Goal: Contribute content

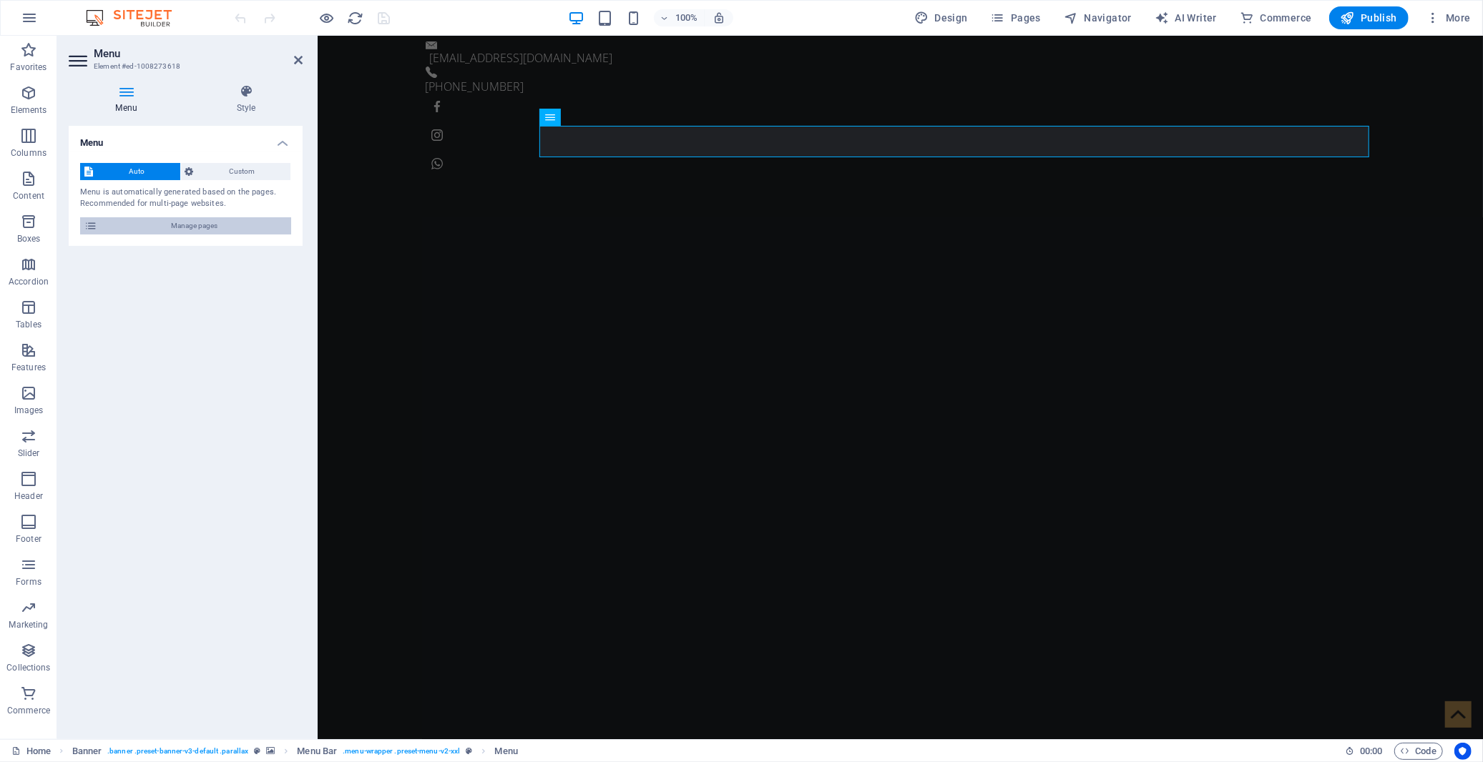
click at [232, 219] on span "Manage pages" at bounding box center [194, 225] width 185 height 17
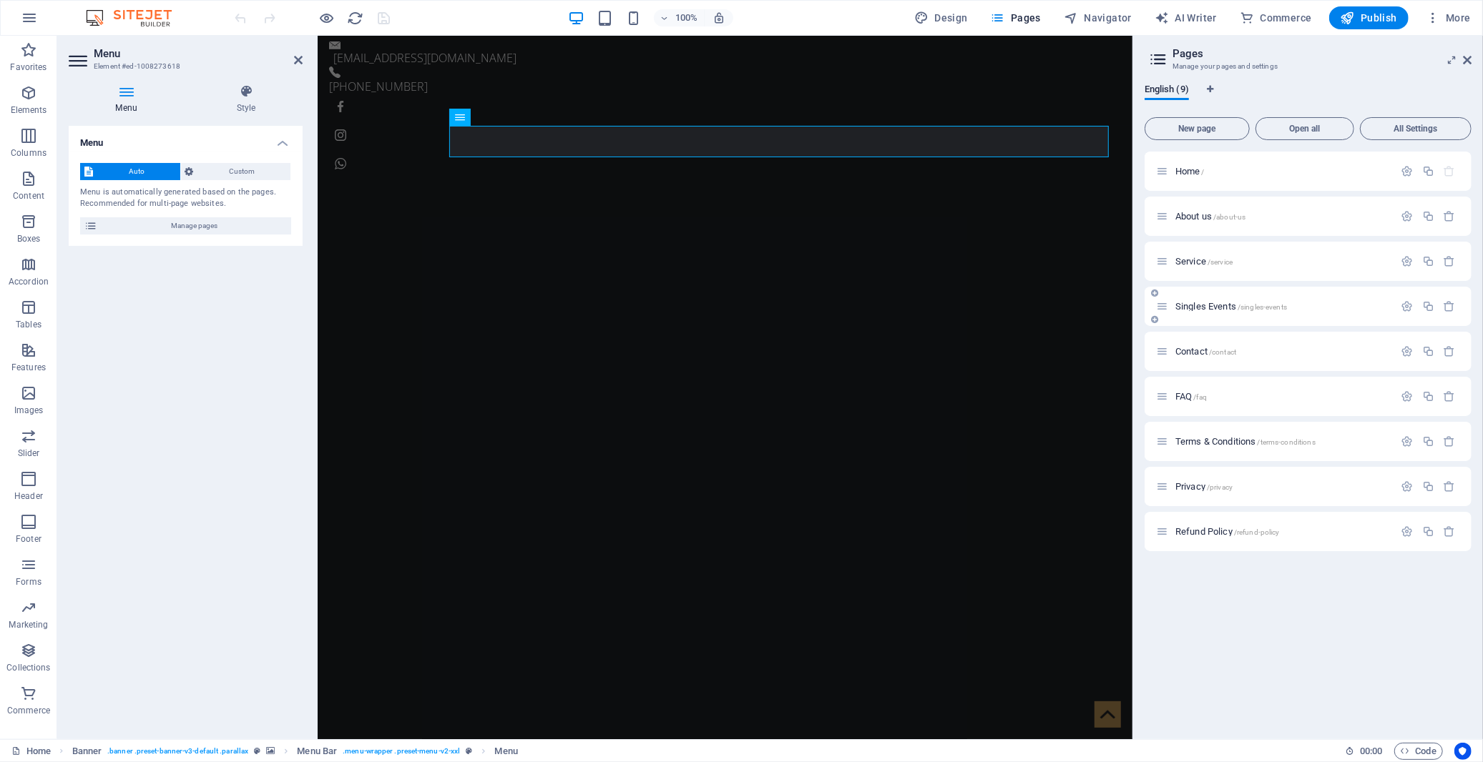
click at [1194, 305] on span "Singles Events /singles-events" at bounding box center [1231, 306] width 112 height 11
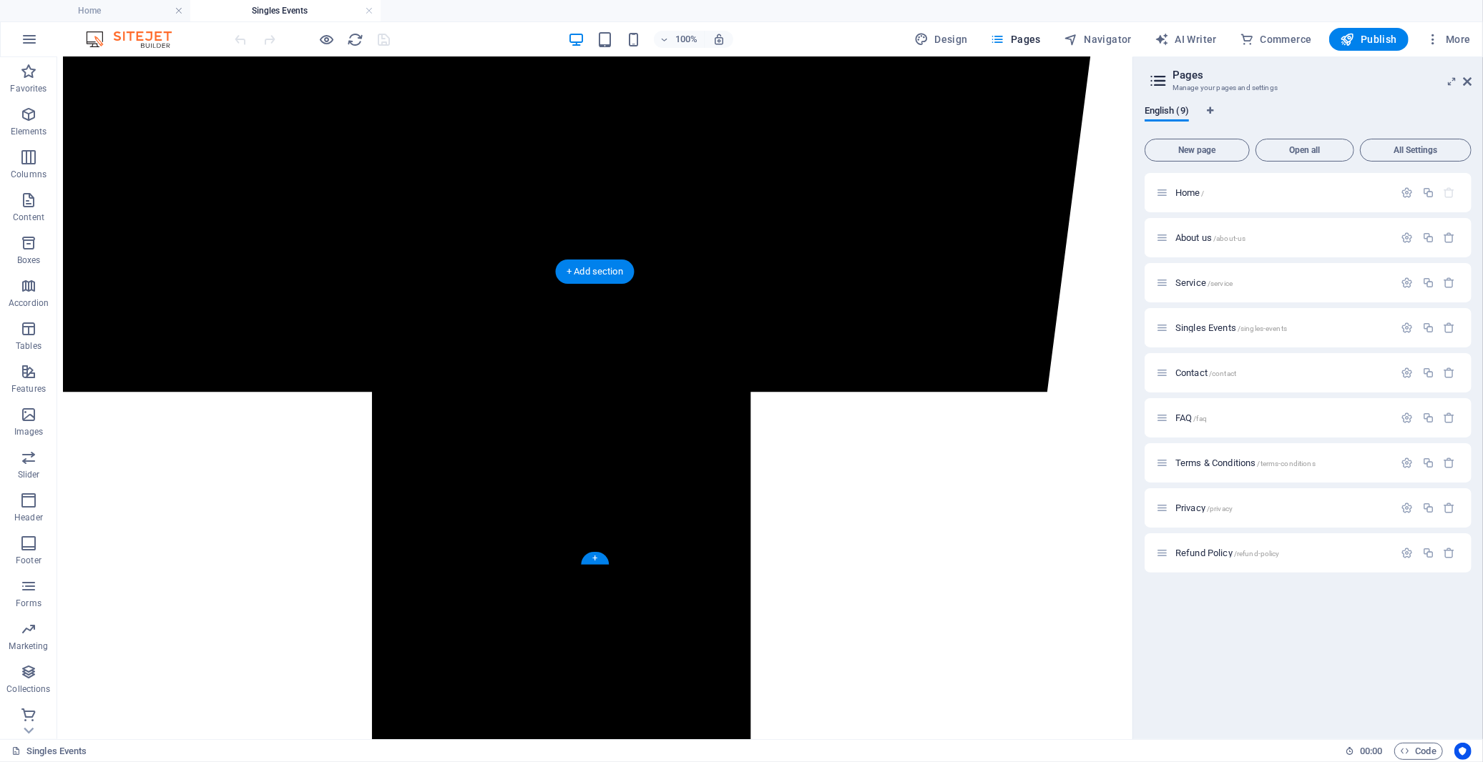
scroll to position [2701, 0]
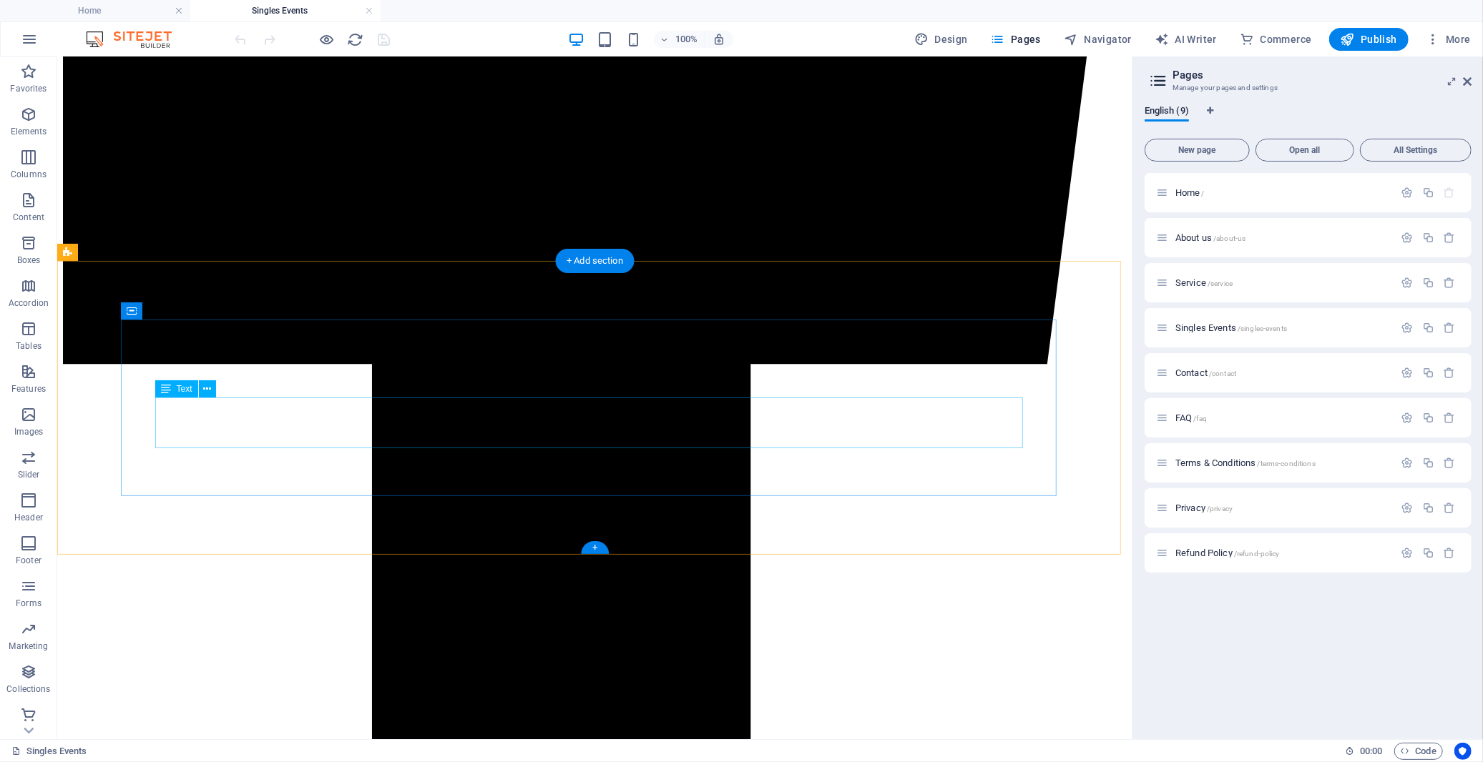
click at [205, 388] on icon at bounding box center [207, 389] width 8 height 15
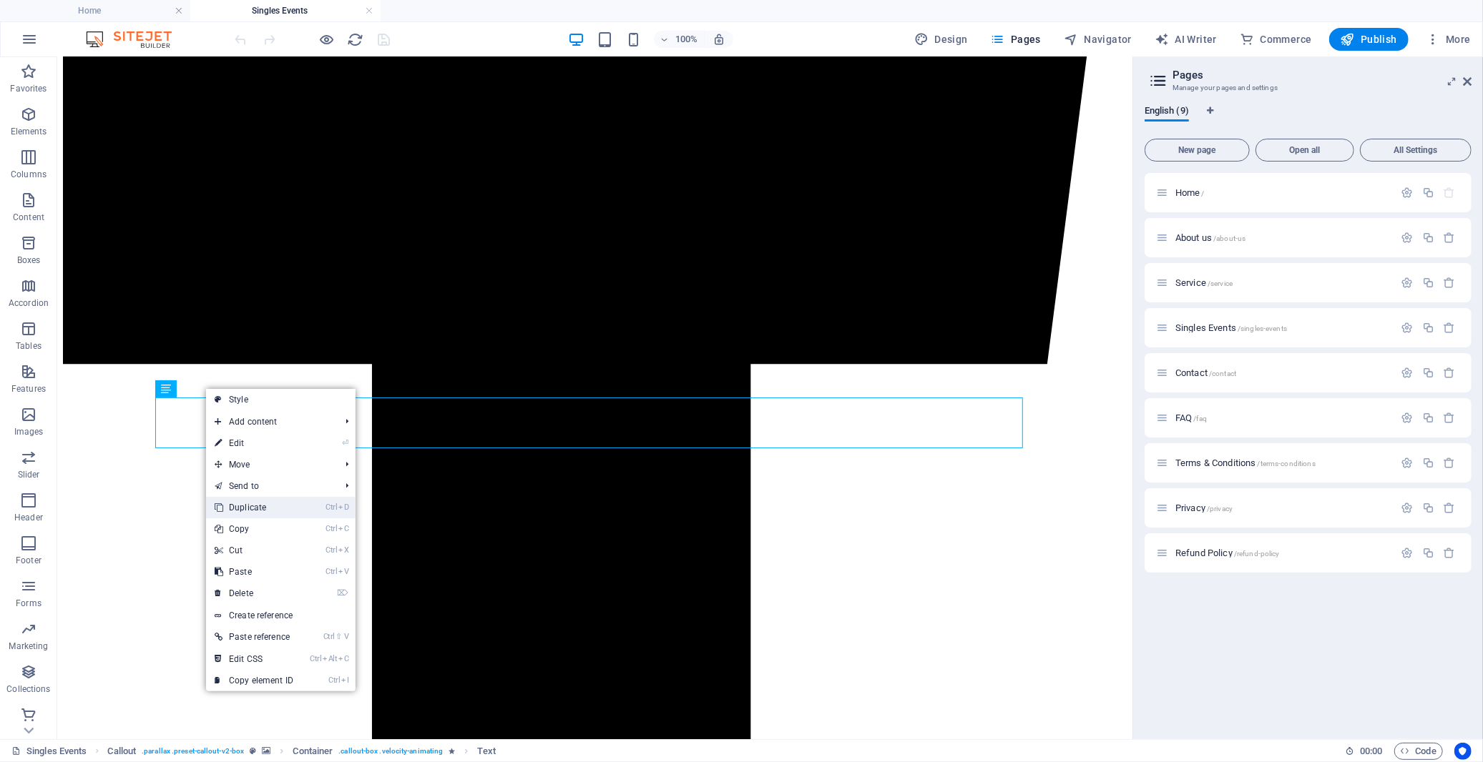
click at [252, 506] on link "Ctrl D Duplicate" at bounding box center [254, 507] width 96 height 21
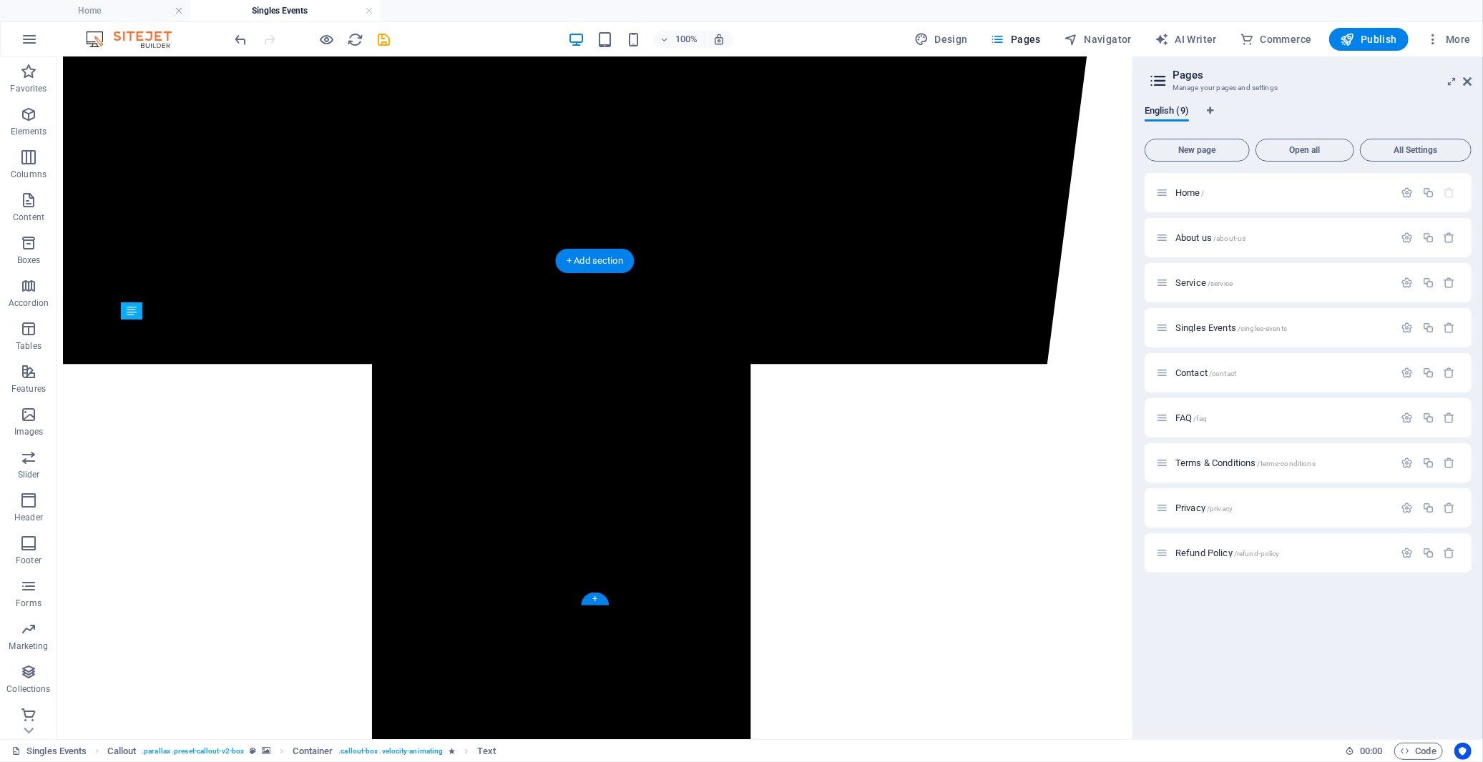
drag, startPoint x: 230, startPoint y: 496, endPoint x: 171, endPoint y: 506, distance: 60.1
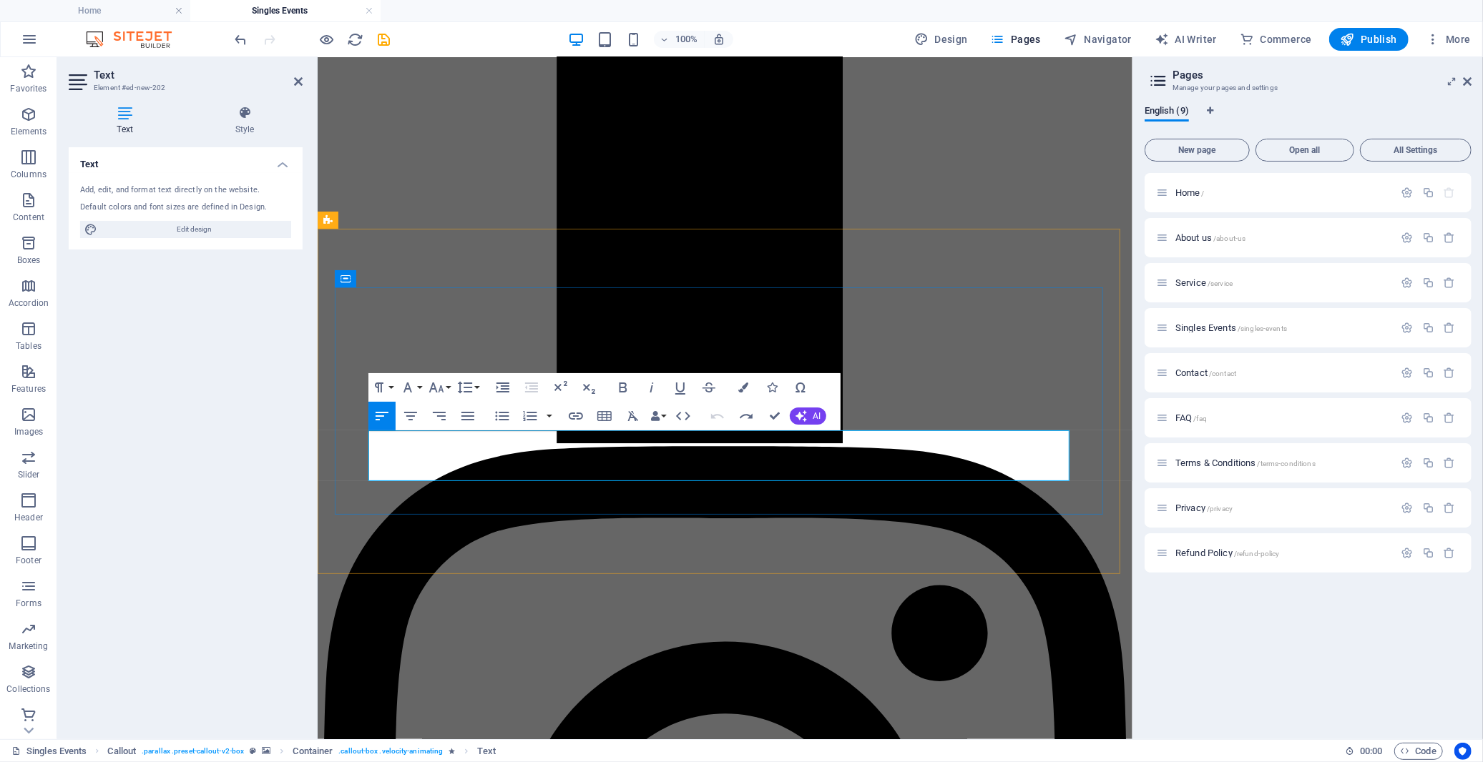
scroll to position [2248, 1]
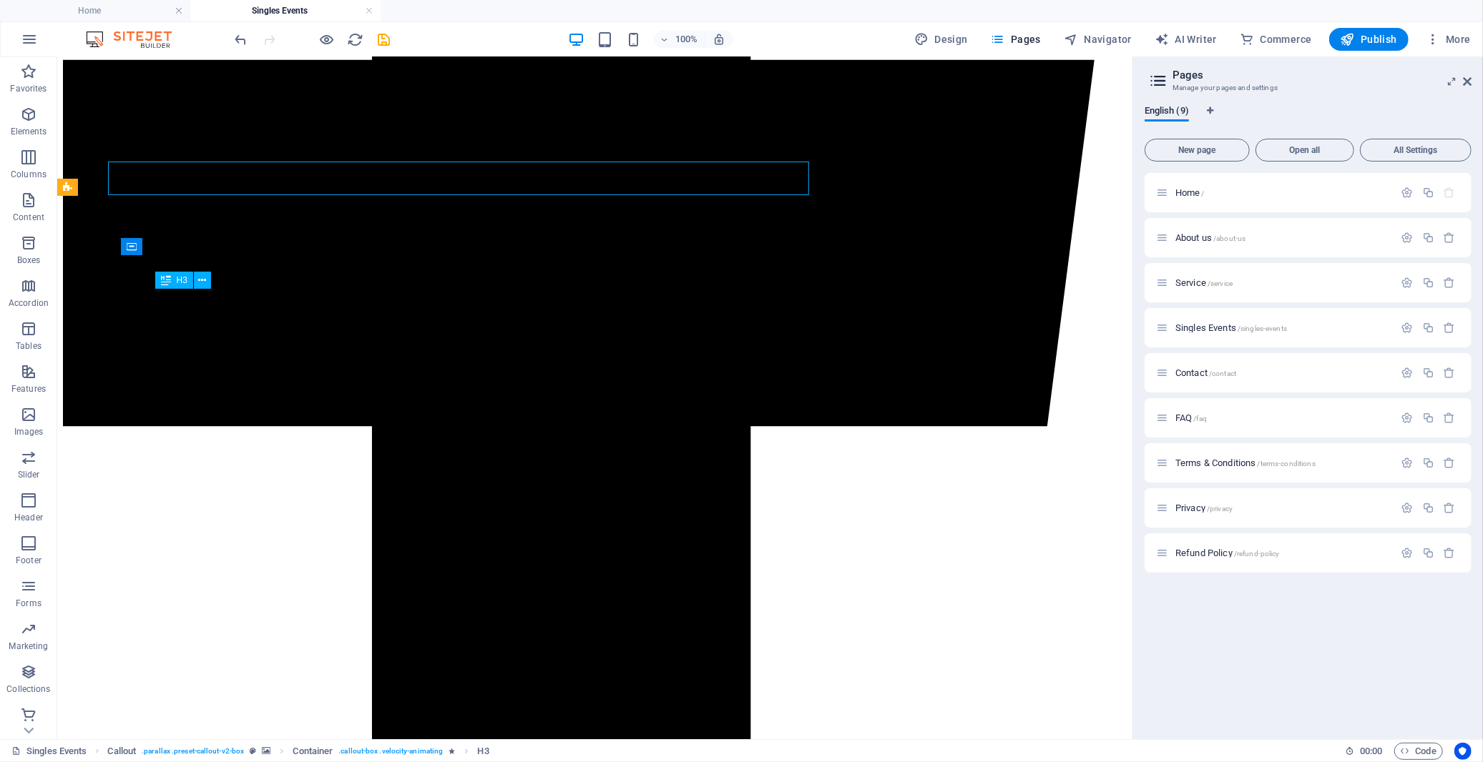
scroll to position [2767, 0]
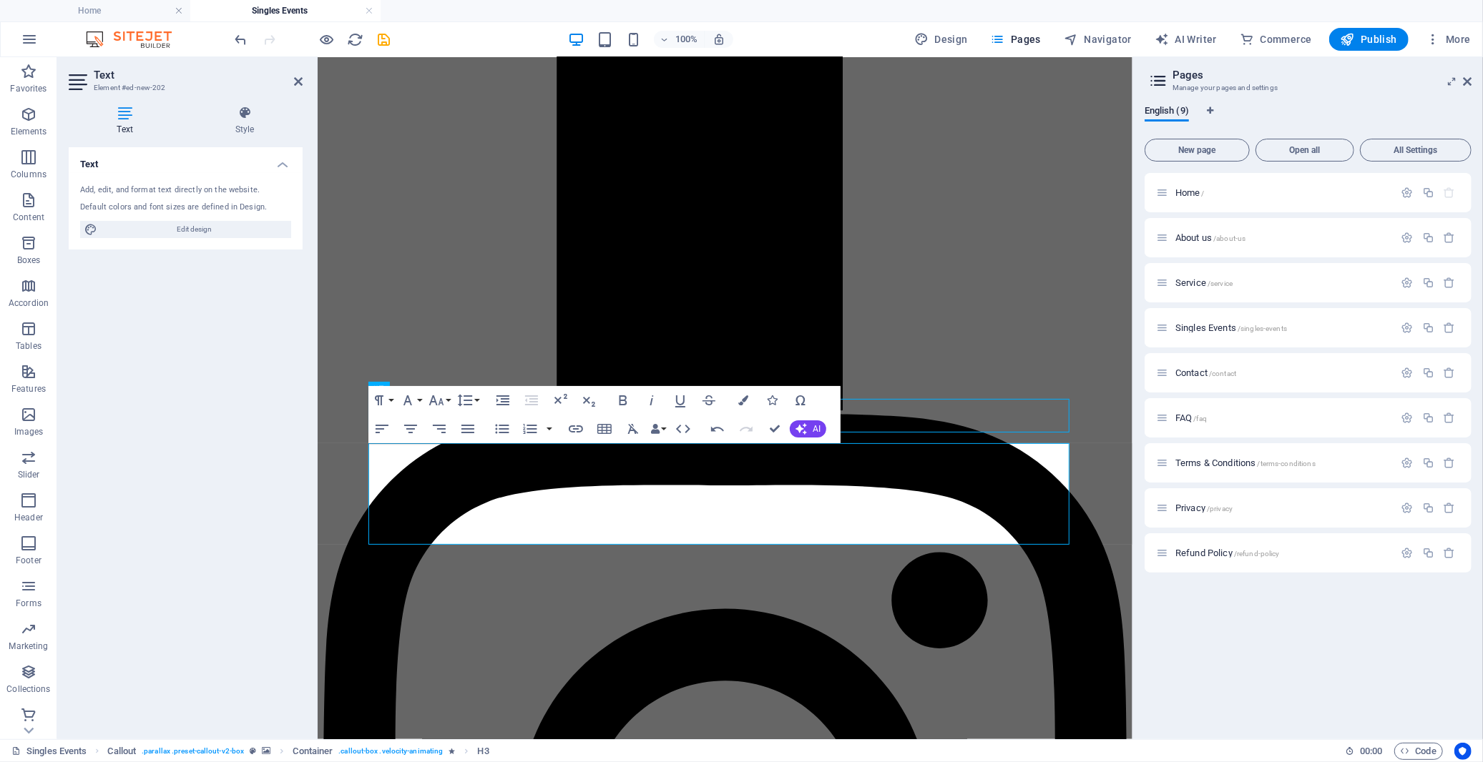
scroll to position [2767, 0]
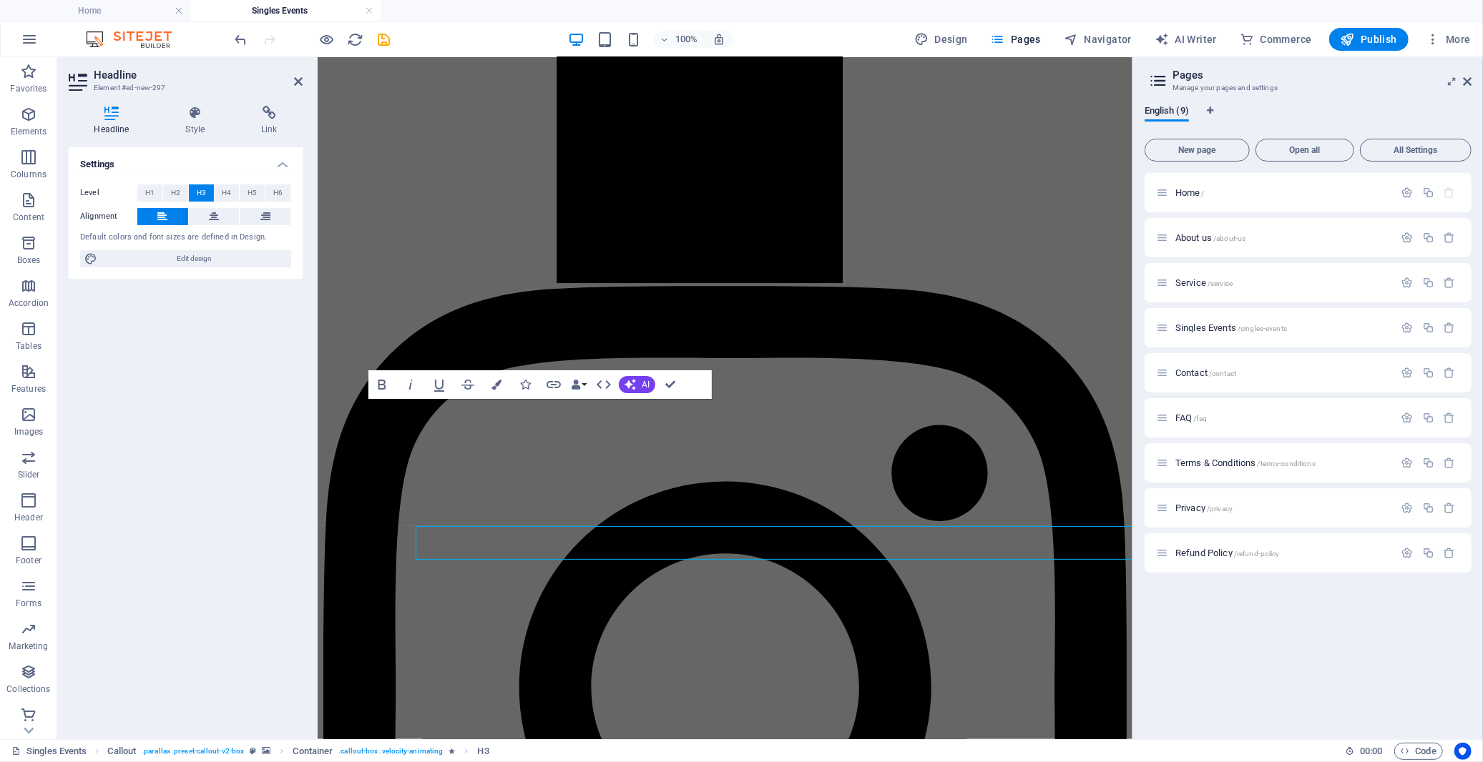
scroll to position [2639, 0]
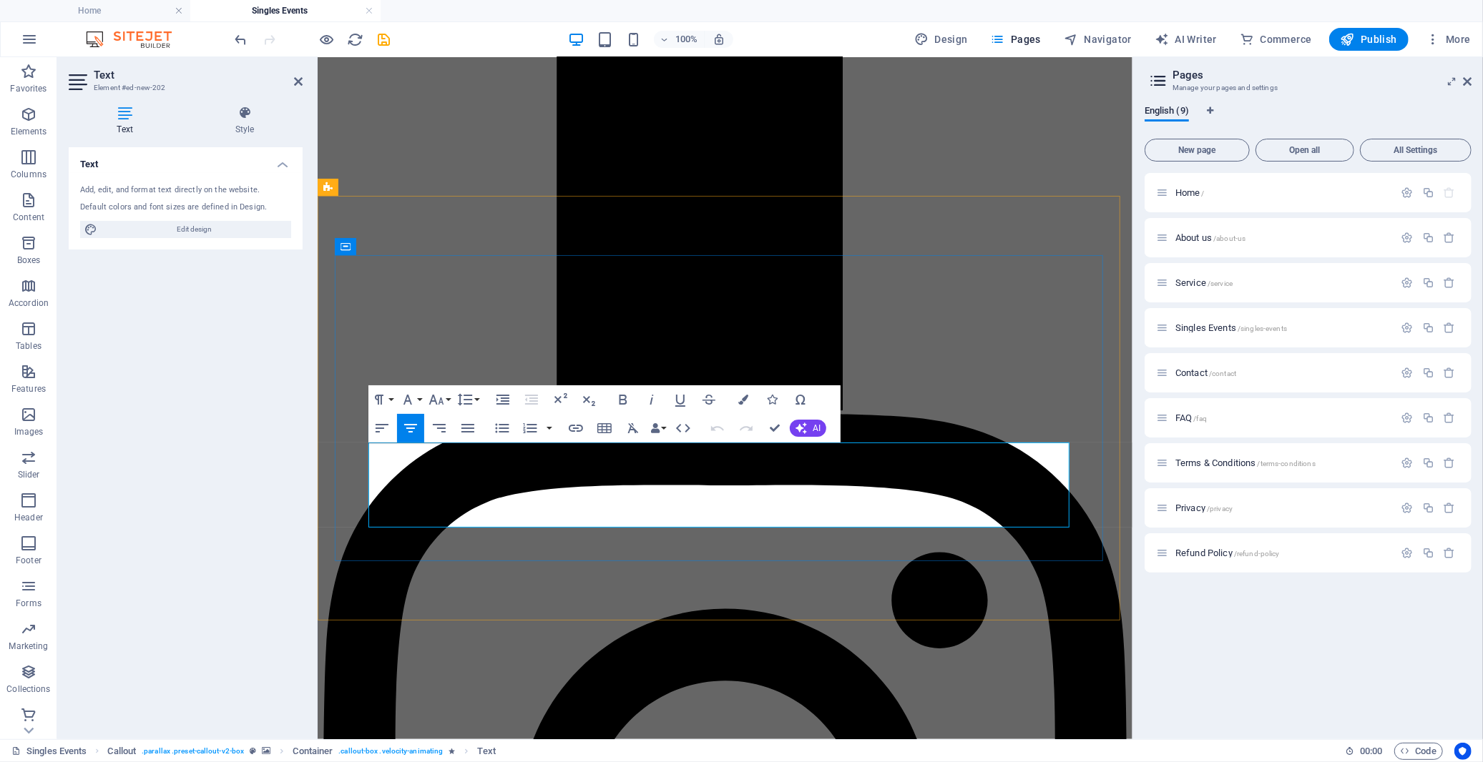
scroll to position [2638, 0]
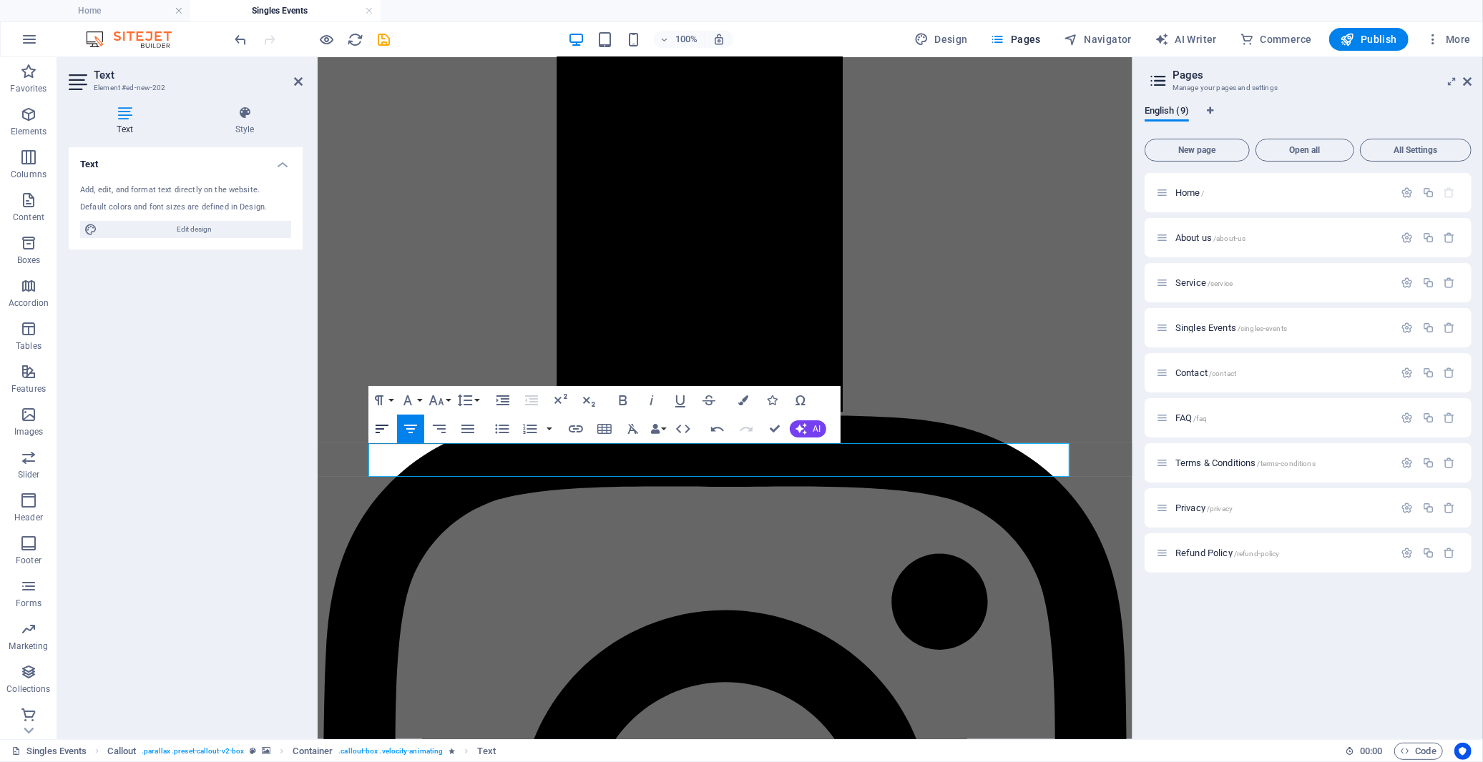
click at [376, 429] on icon "button" at bounding box center [382, 429] width 13 height 9
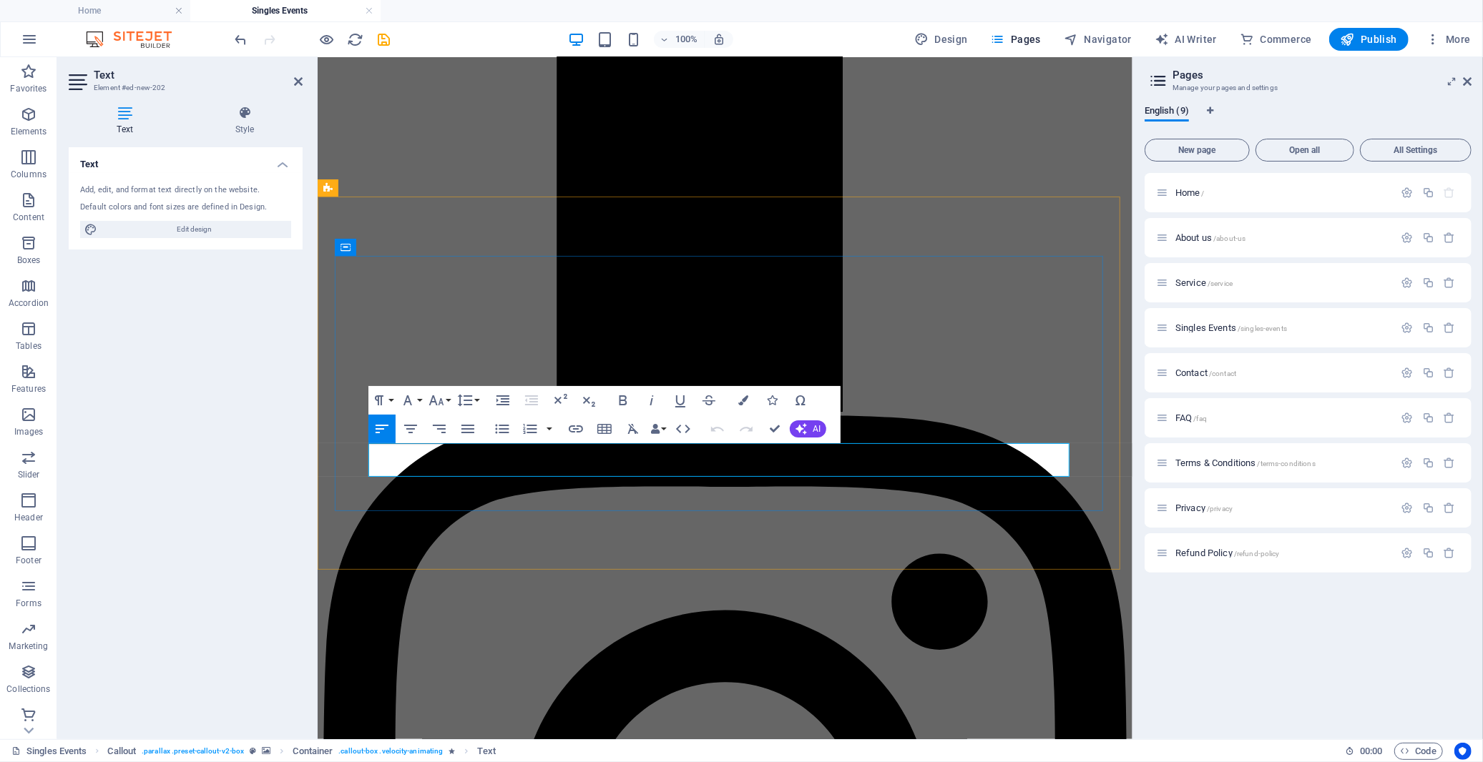
drag, startPoint x: 927, startPoint y: 454, endPoint x: 986, endPoint y: 453, distance: 59.4
click at [571, 429] on icon "button" at bounding box center [575, 429] width 17 height 17
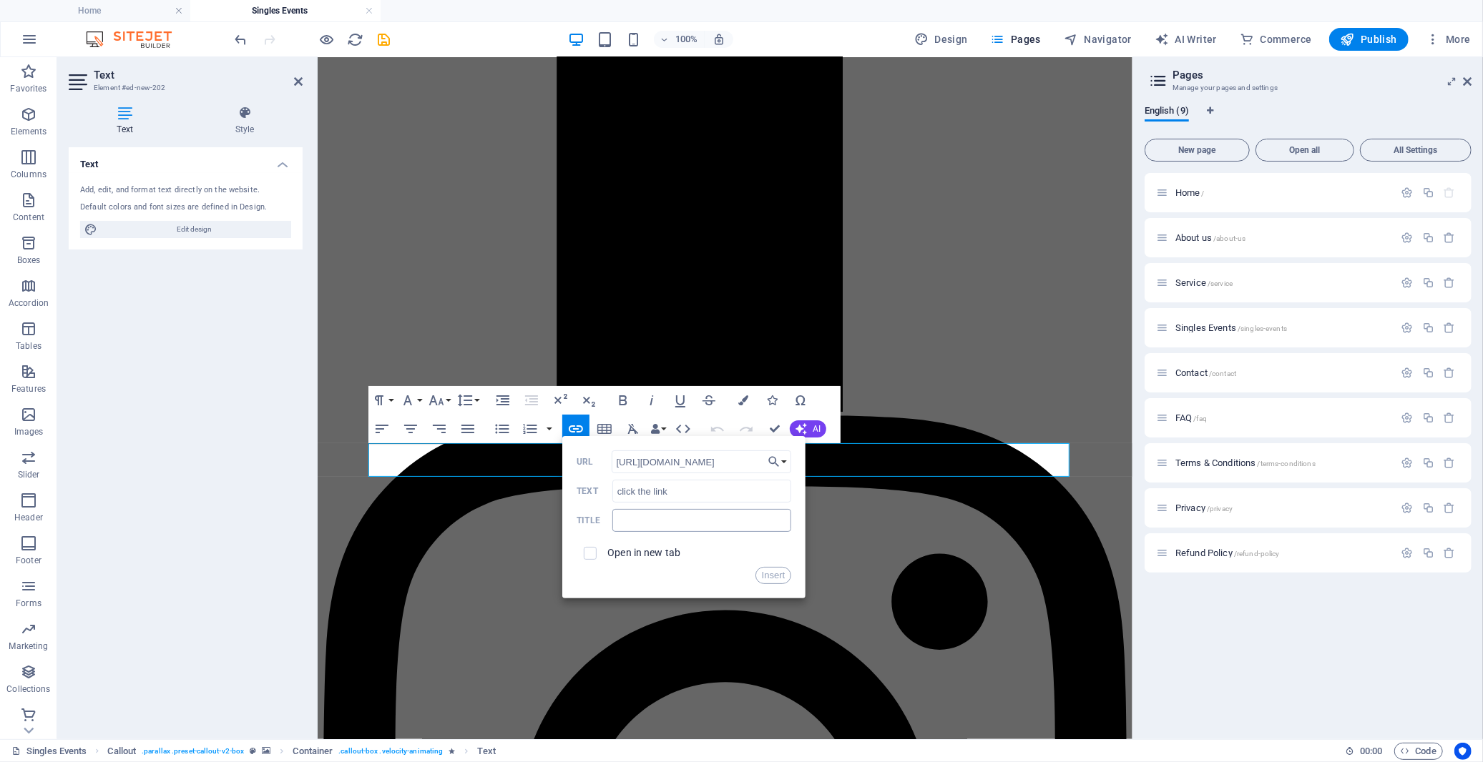
scroll to position [0, 279]
type input "[URL][DOMAIN_NAME]"
click at [679, 523] on input "text" at bounding box center [701, 520] width 179 height 23
type input "Meed Loyalty"
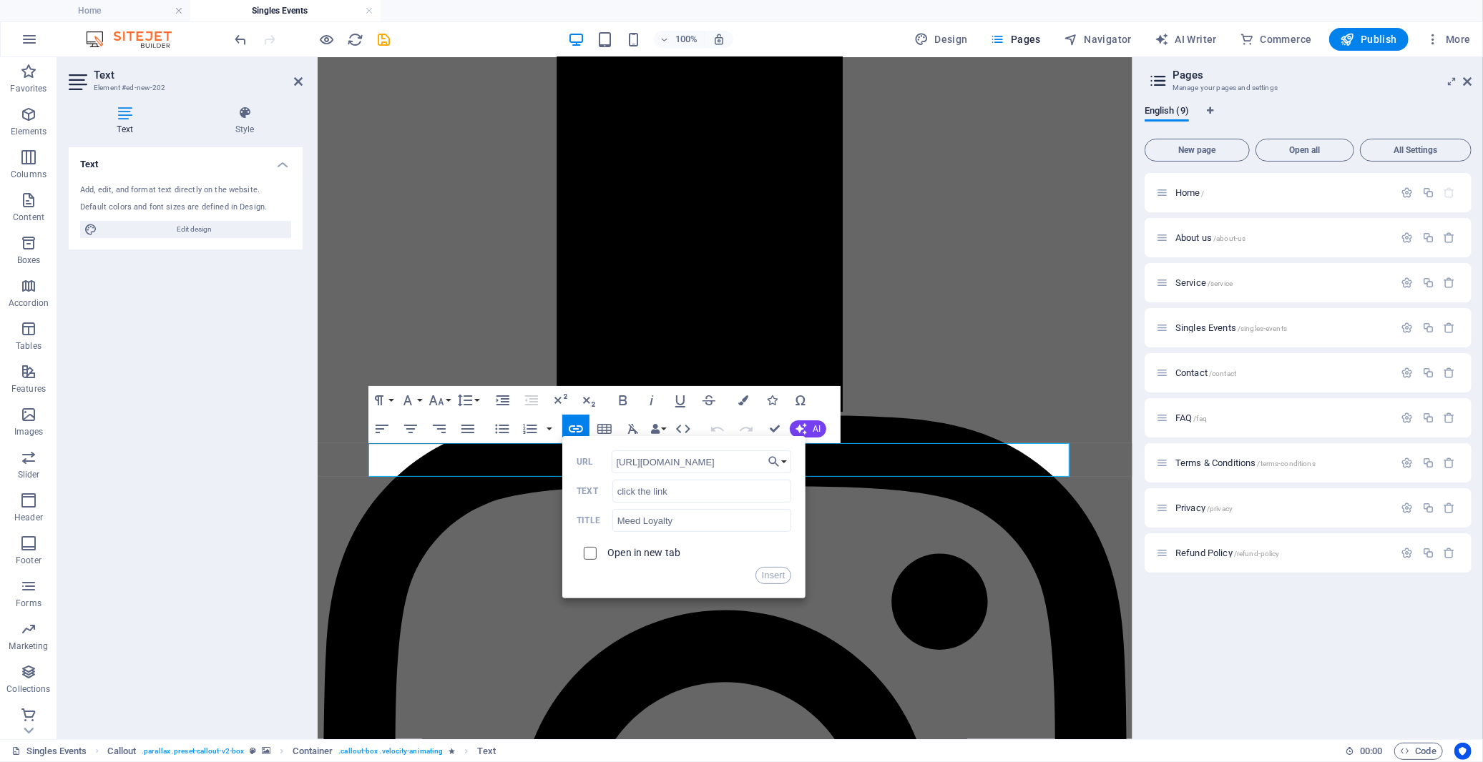
click at [592, 553] on input "checkbox" at bounding box center [587, 551] width 13 height 13
checkbox input "true"
drag, startPoint x: 685, startPoint y: 519, endPoint x: 564, endPoint y: 529, distance: 122.1
click at [564, 529] on div "Back Choose Link Home About us Service Singles Events Contact FAQ Terms & Condi…" at bounding box center [683, 517] width 243 height 162
click at [737, 566] on div "Open in new tab" at bounding box center [683, 553] width 215 height 27
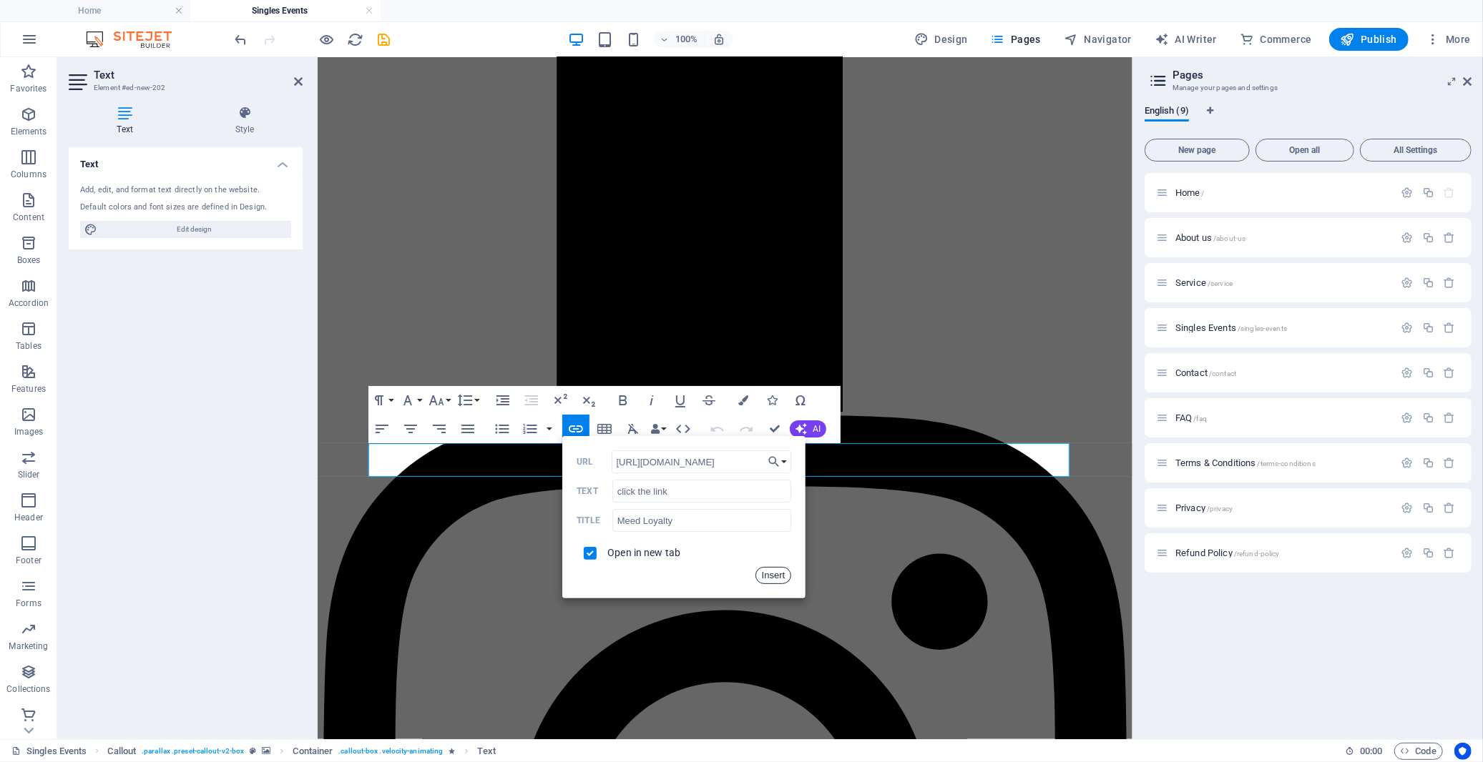
click at [773, 574] on button "Insert" at bounding box center [773, 575] width 36 height 17
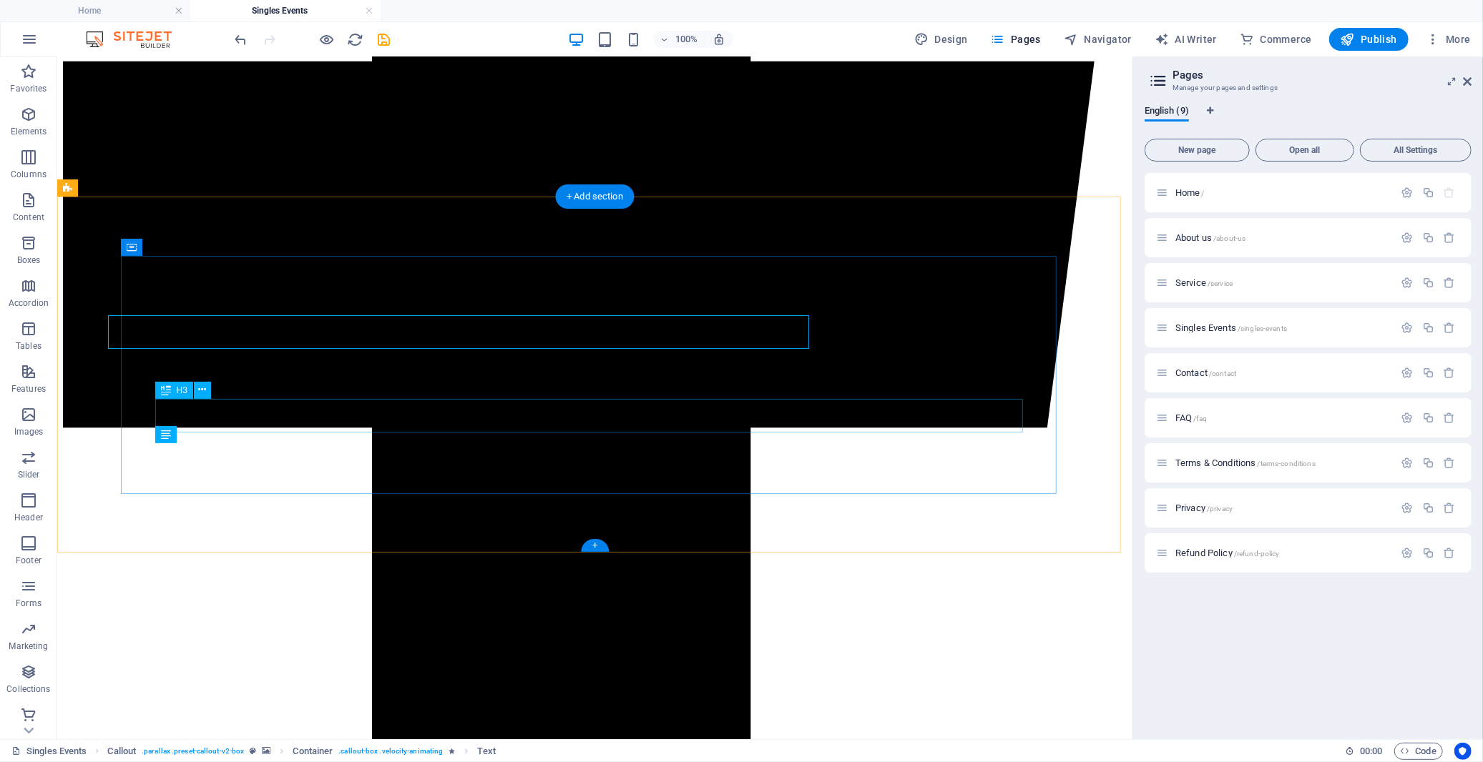
scroll to position [2766, 0]
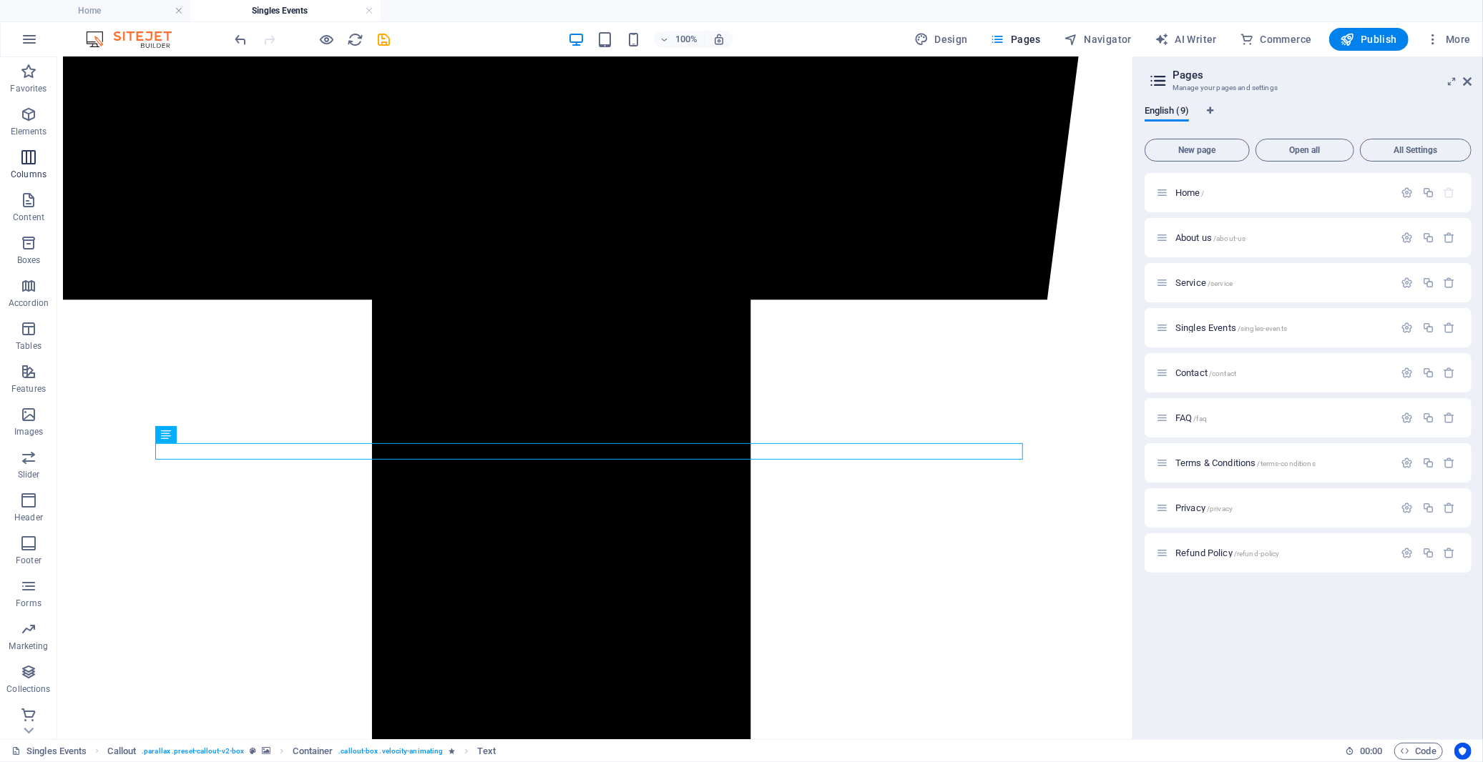
click at [26, 156] on icon "button" at bounding box center [28, 157] width 17 height 17
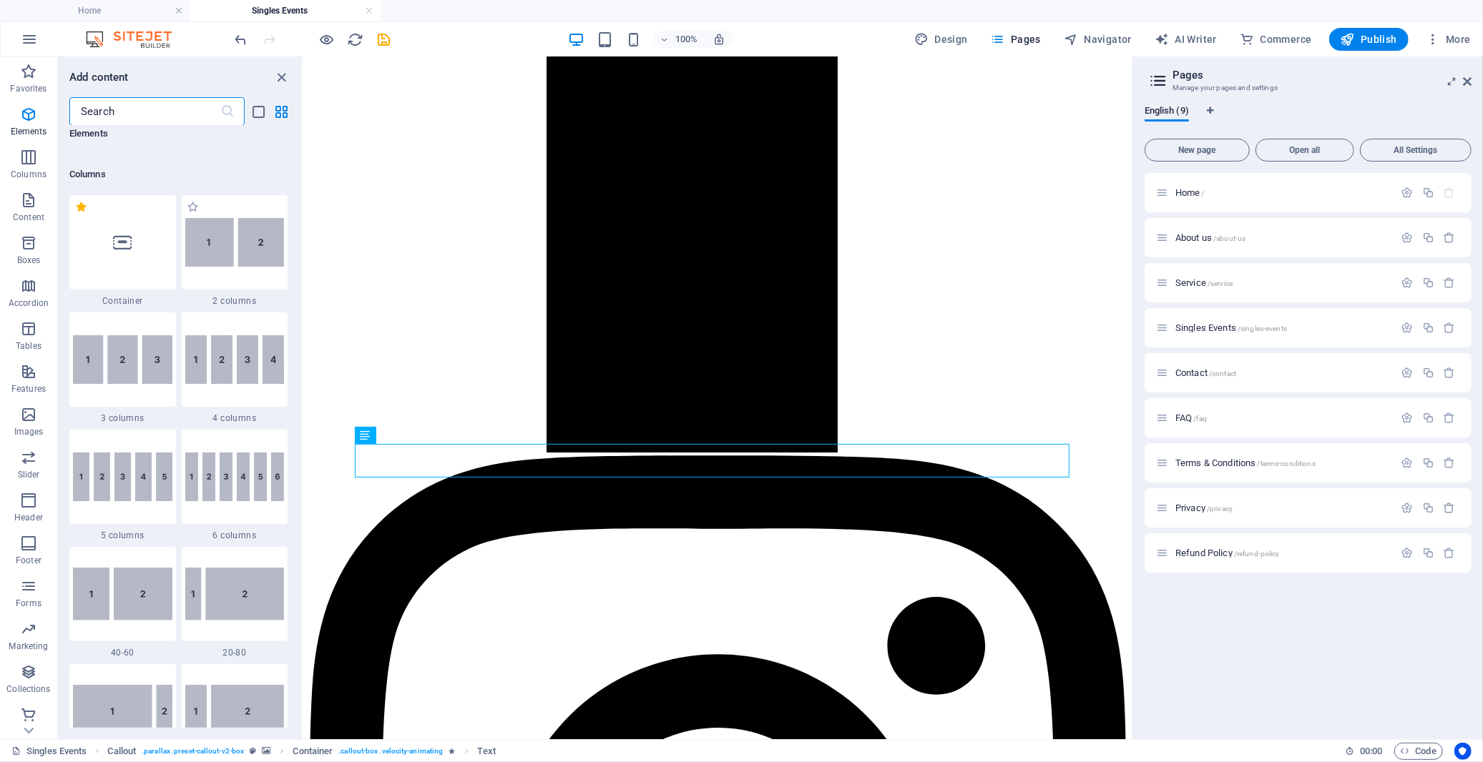
scroll to position [708, 0]
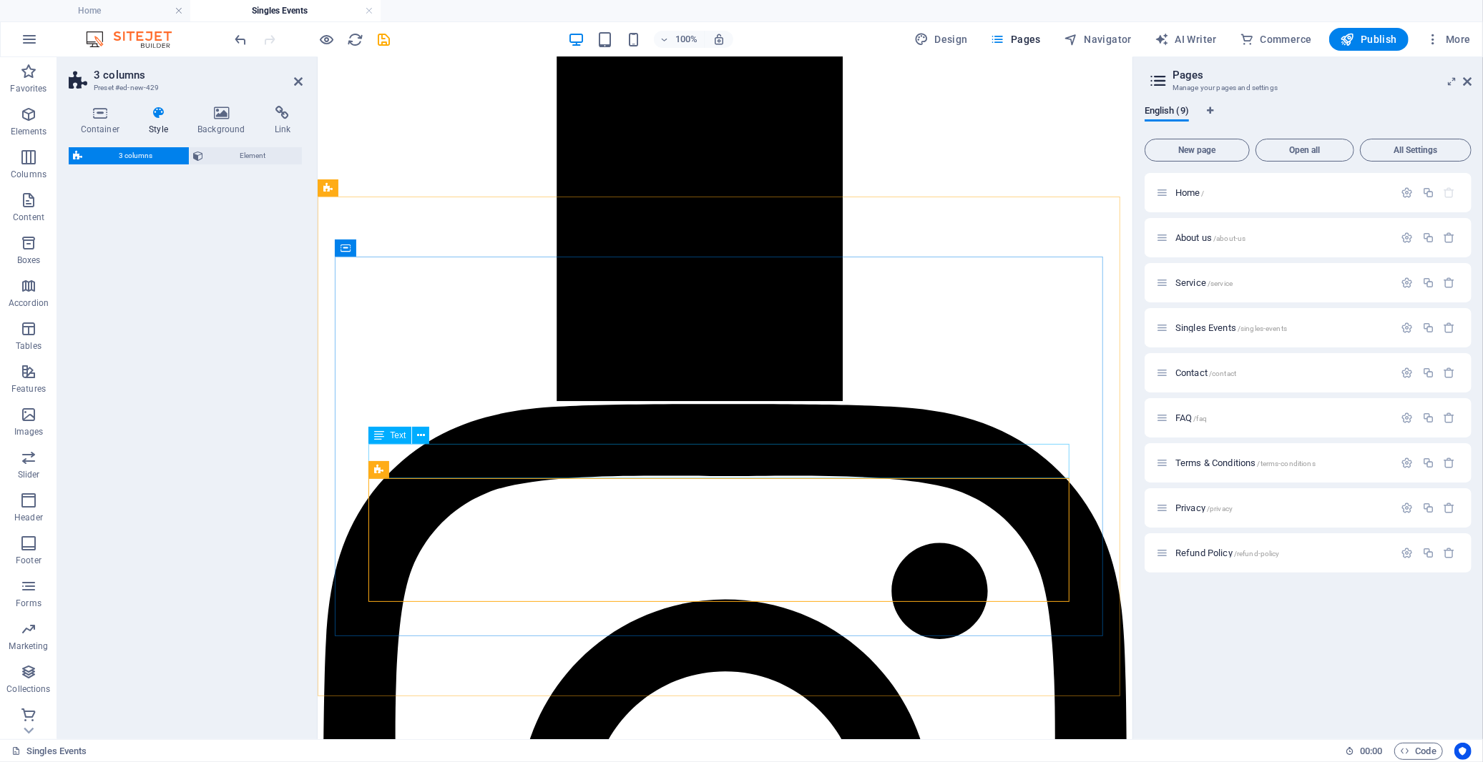
select select "rem"
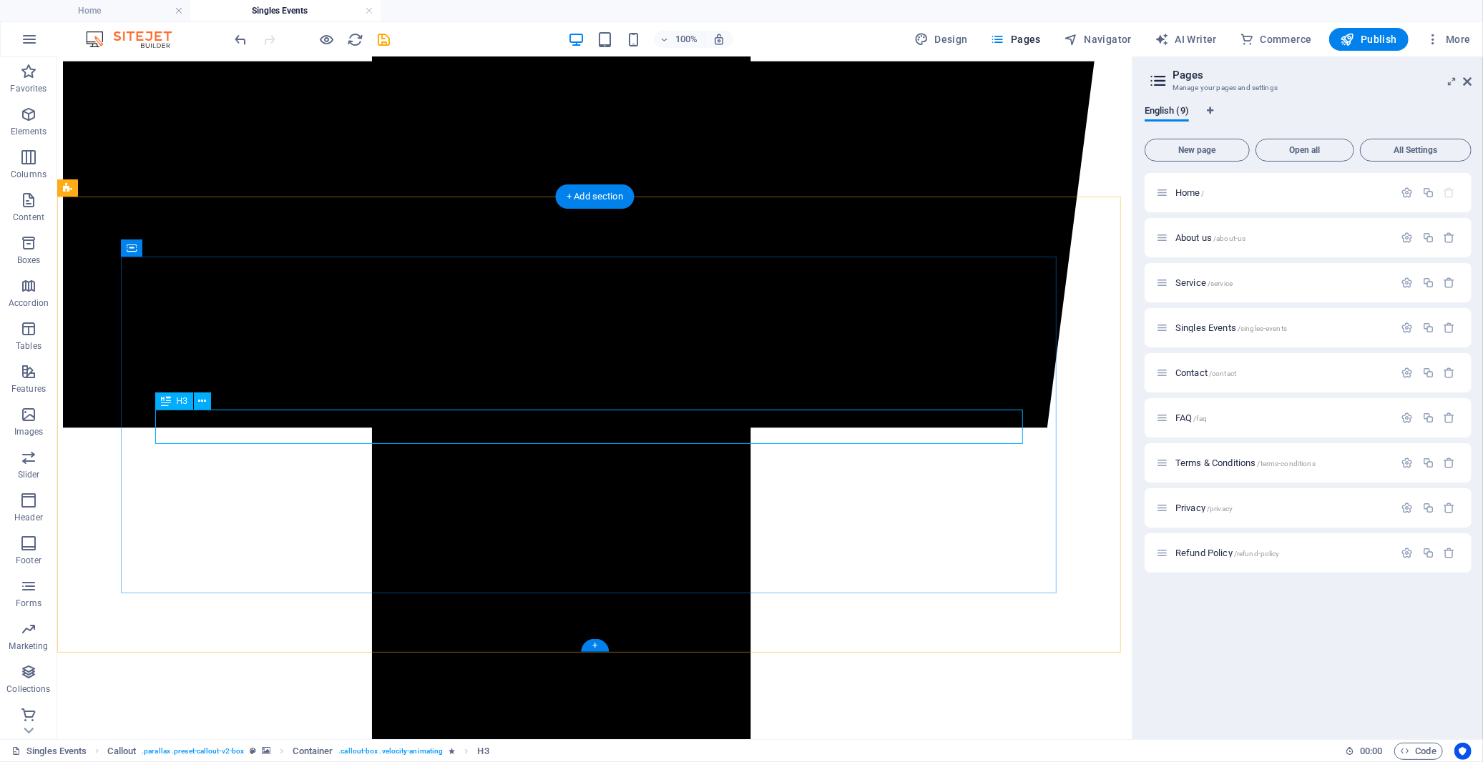
scroll to position [2766, 0]
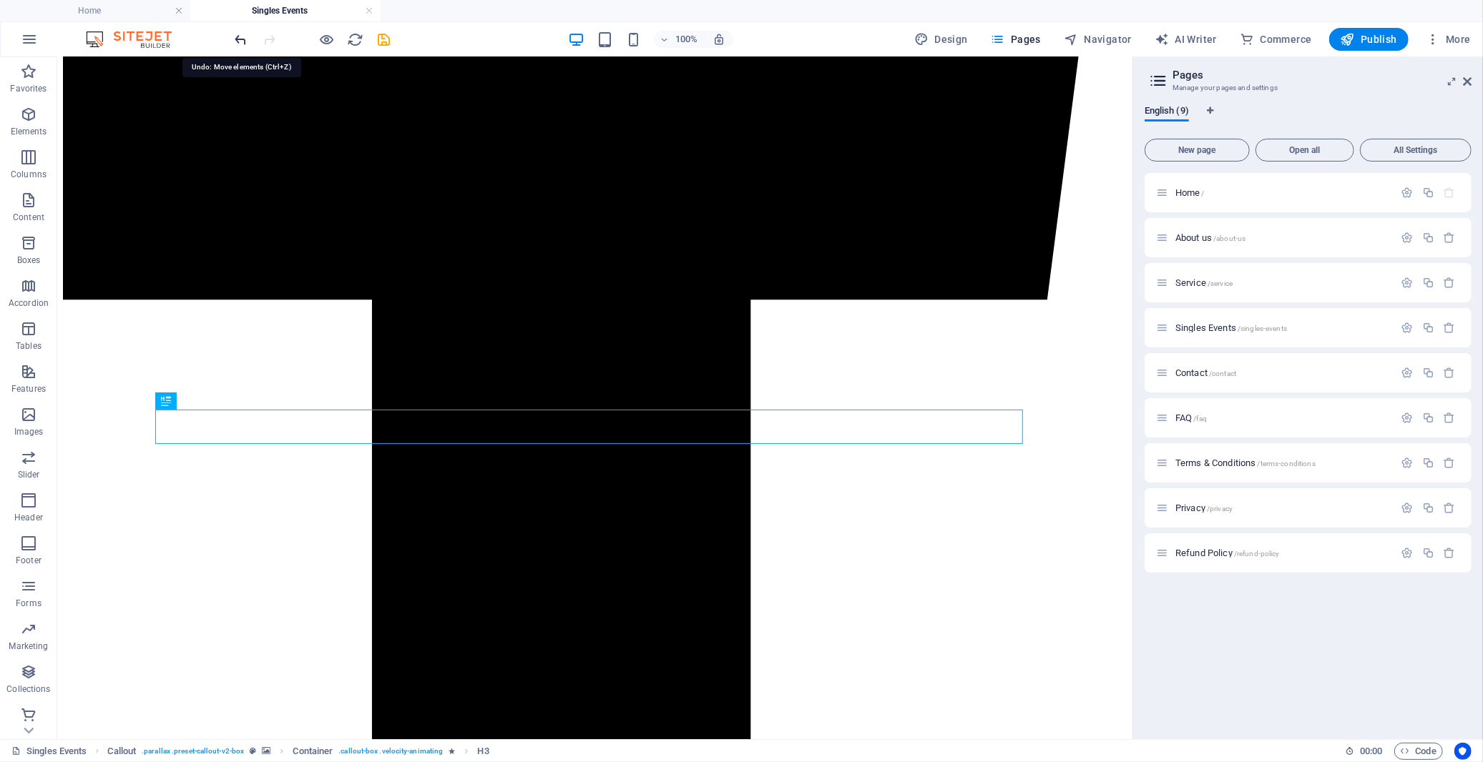
click at [245, 39] on icon "undo" at bounding box center [241, 39] width 16 height 16
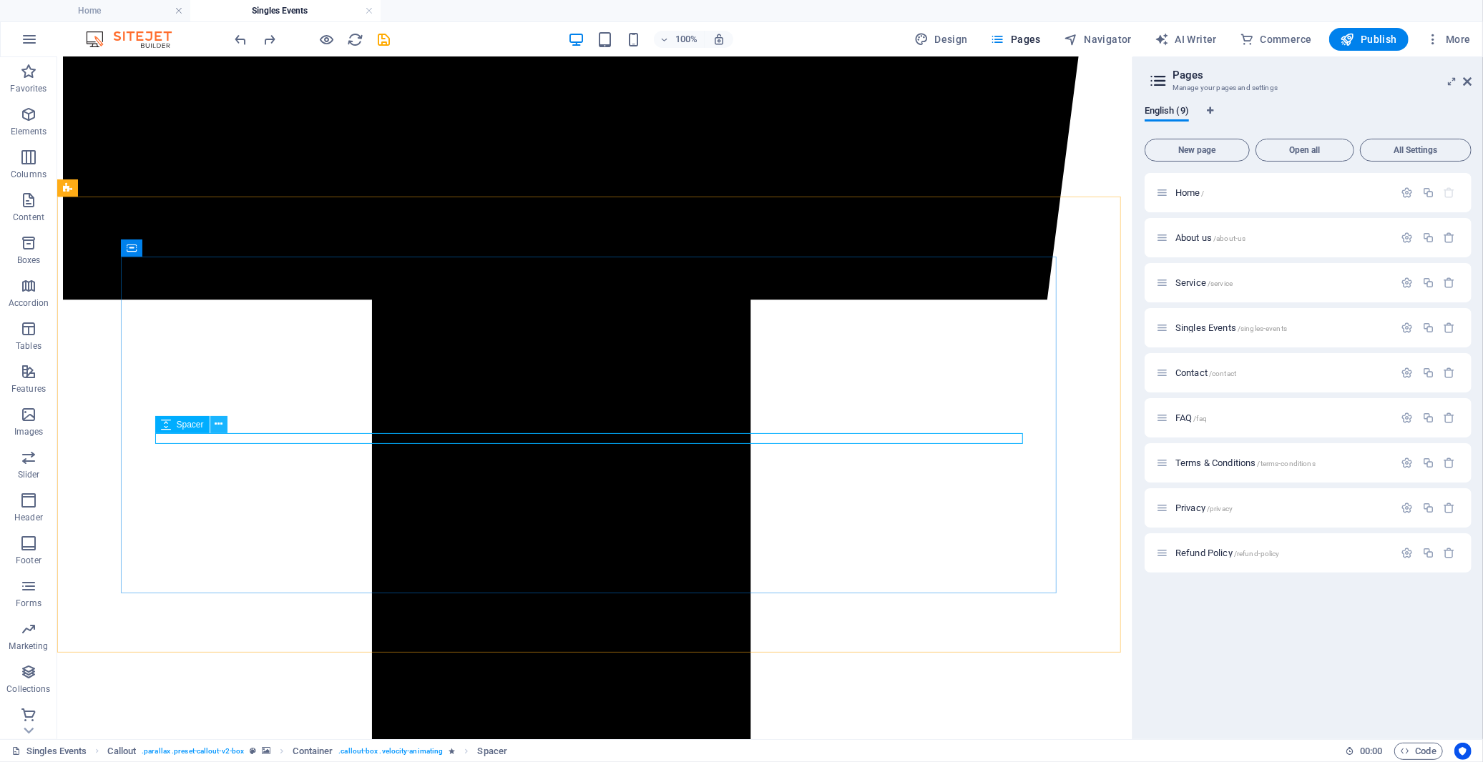
click at [217, 426] on icon at bounding box center [219, 424] width 8 height 15
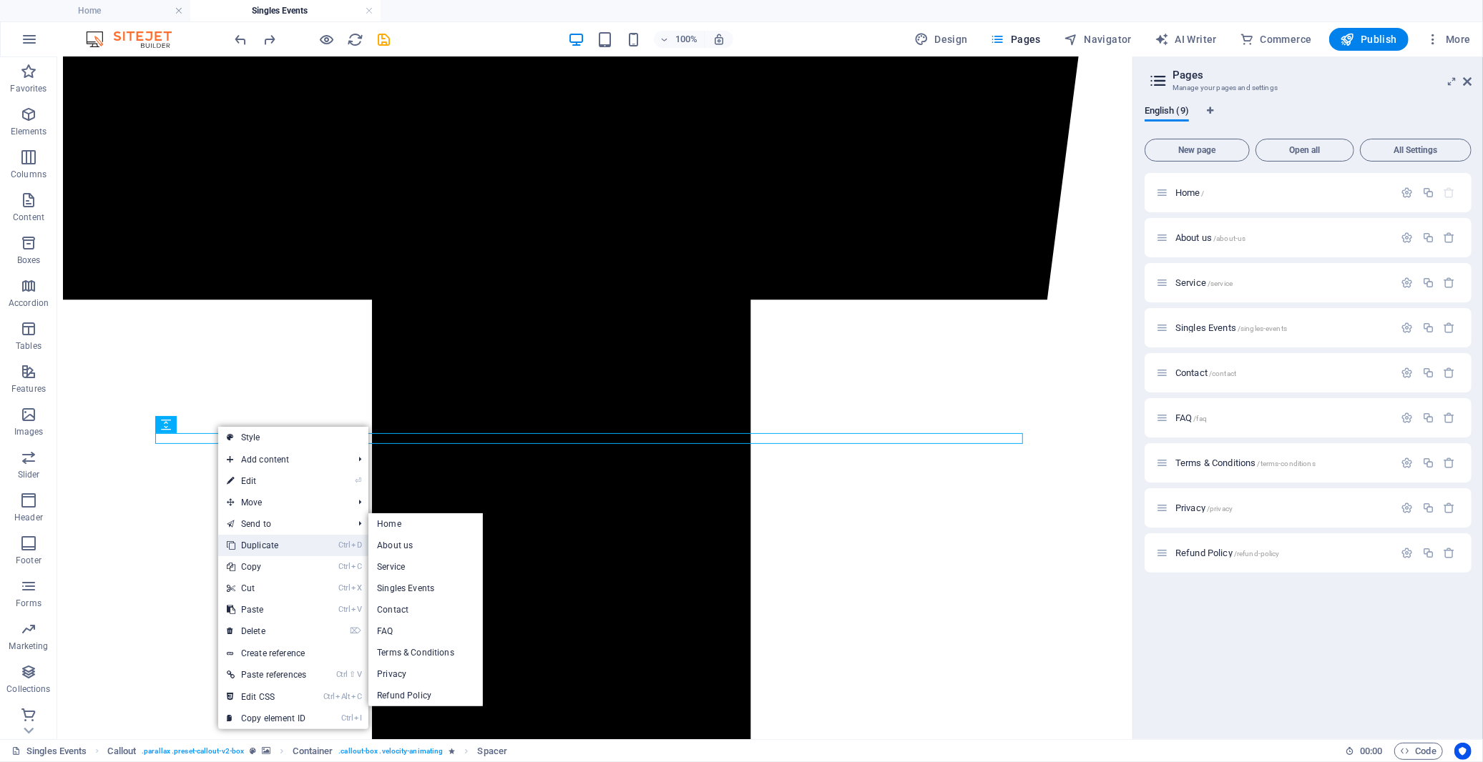
click at [250, 548] on link "Ctrl D Duplicate" at bounding box center [266, 545] width 97 height 21
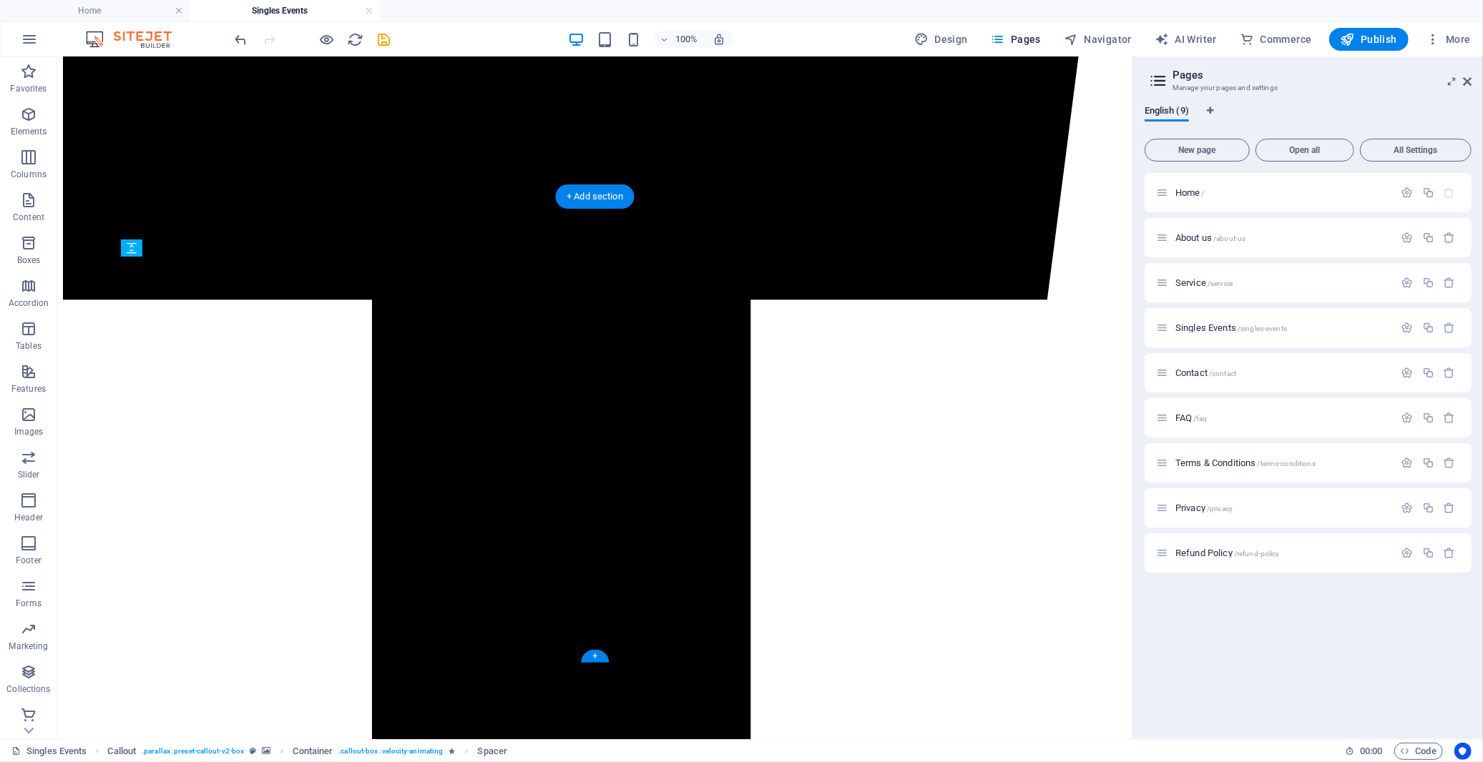
drag, startPoint x: 237, startPoint y: 497, endPoint x: 237, endPoint y: 515, distance: 17.9
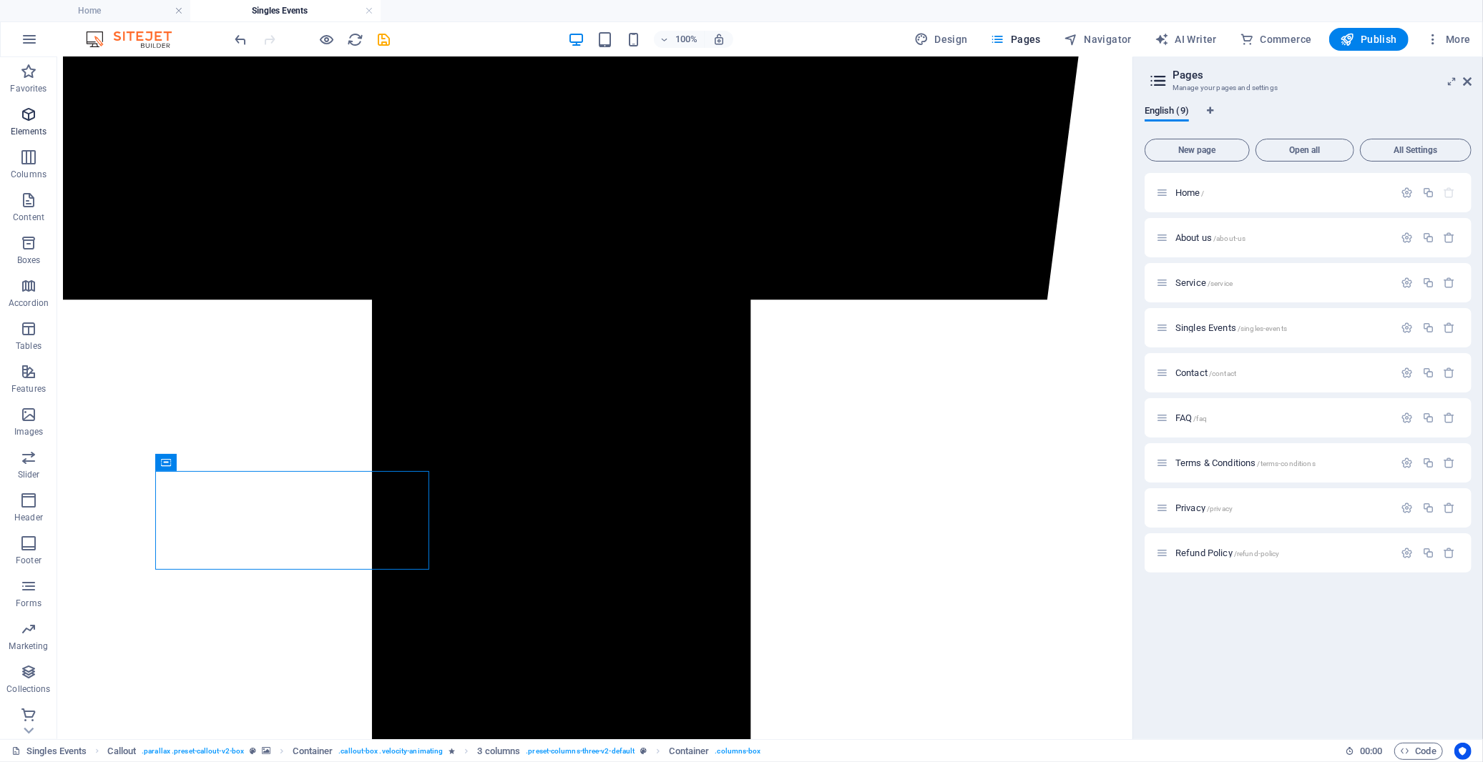
click at [29, 127] on p "Elements" at bounding box center [29, 131] width 36 height 11
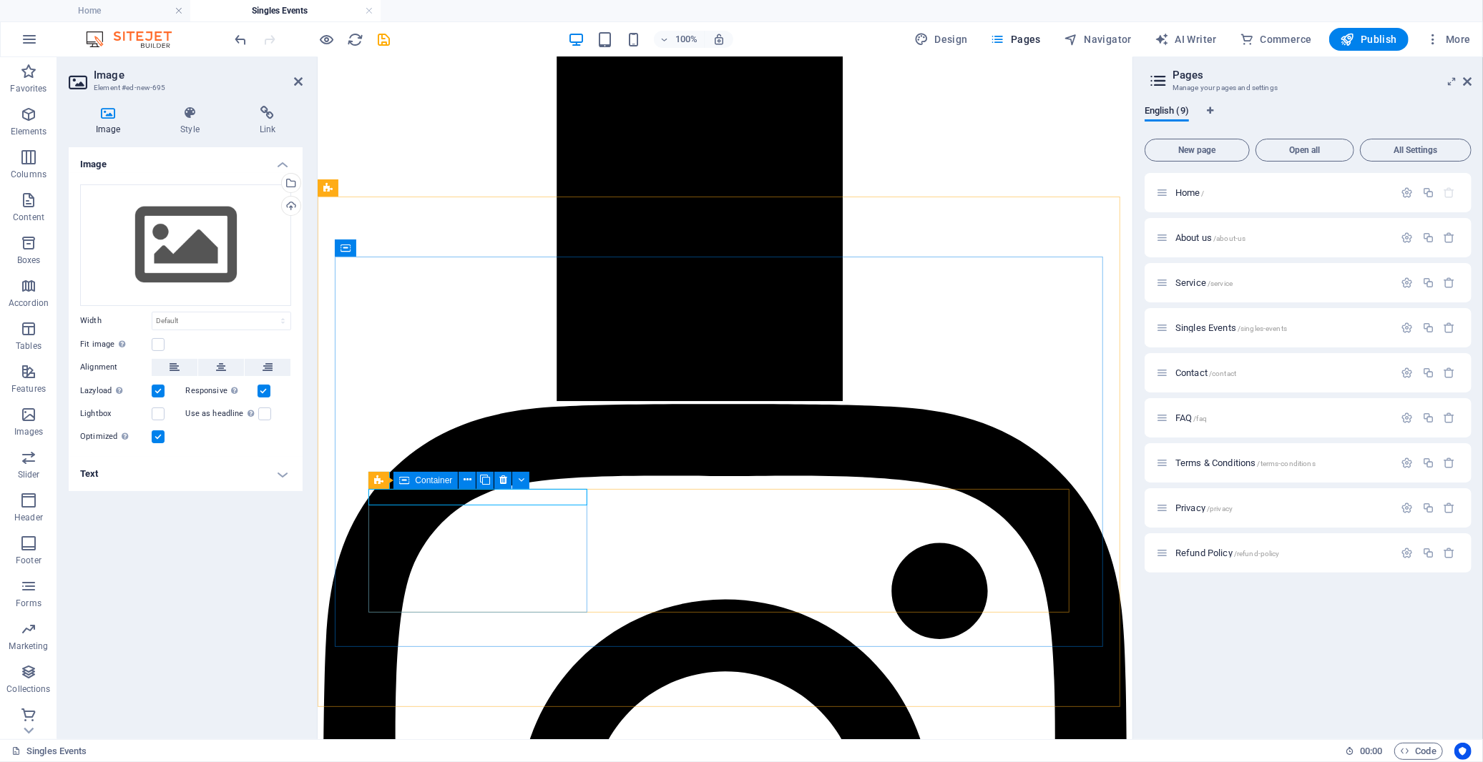
scroll to position [2638, 0]
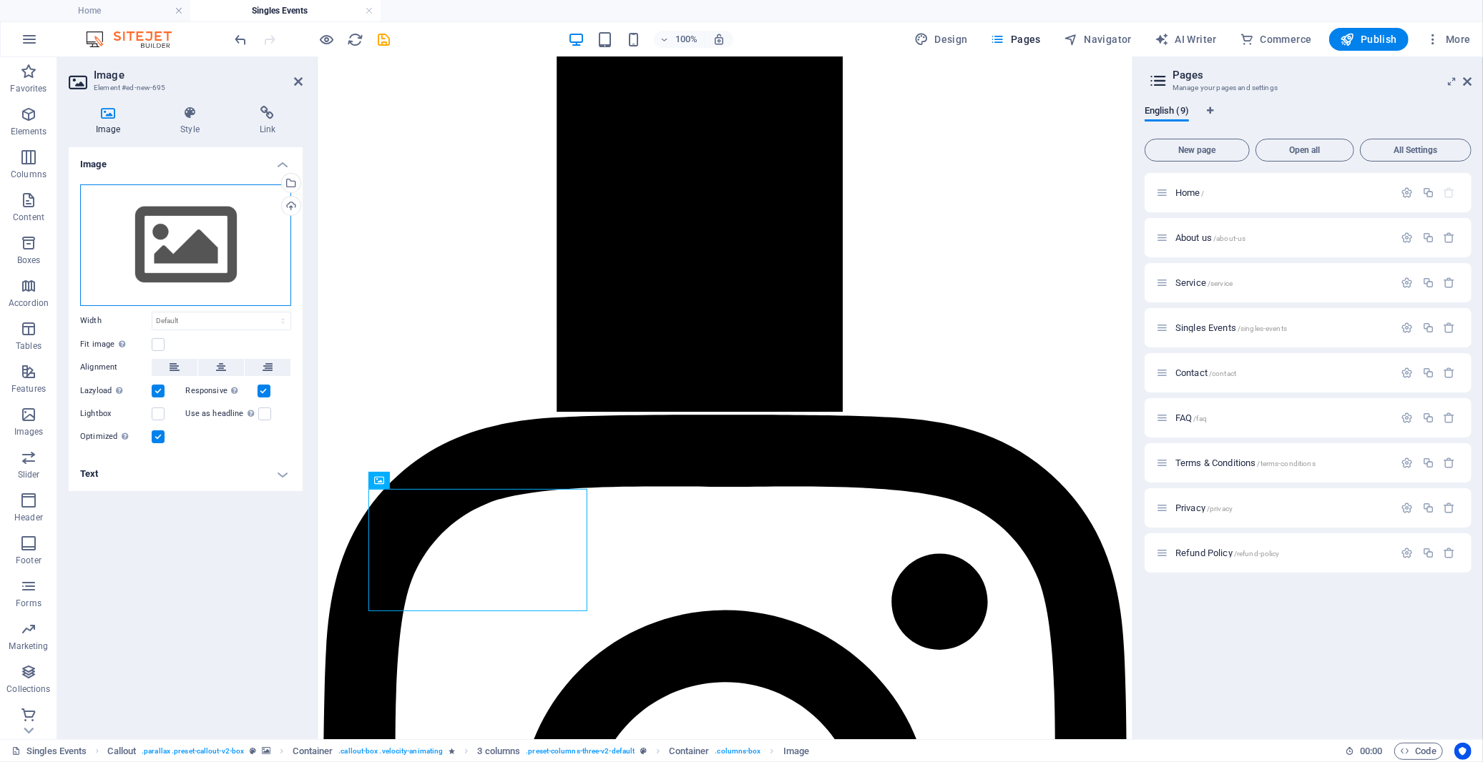
click at [168, 230] on div "Drag files here, click to choose files or select files from Files or our free s…" at bounding box center [185, 246] width 211 height 122
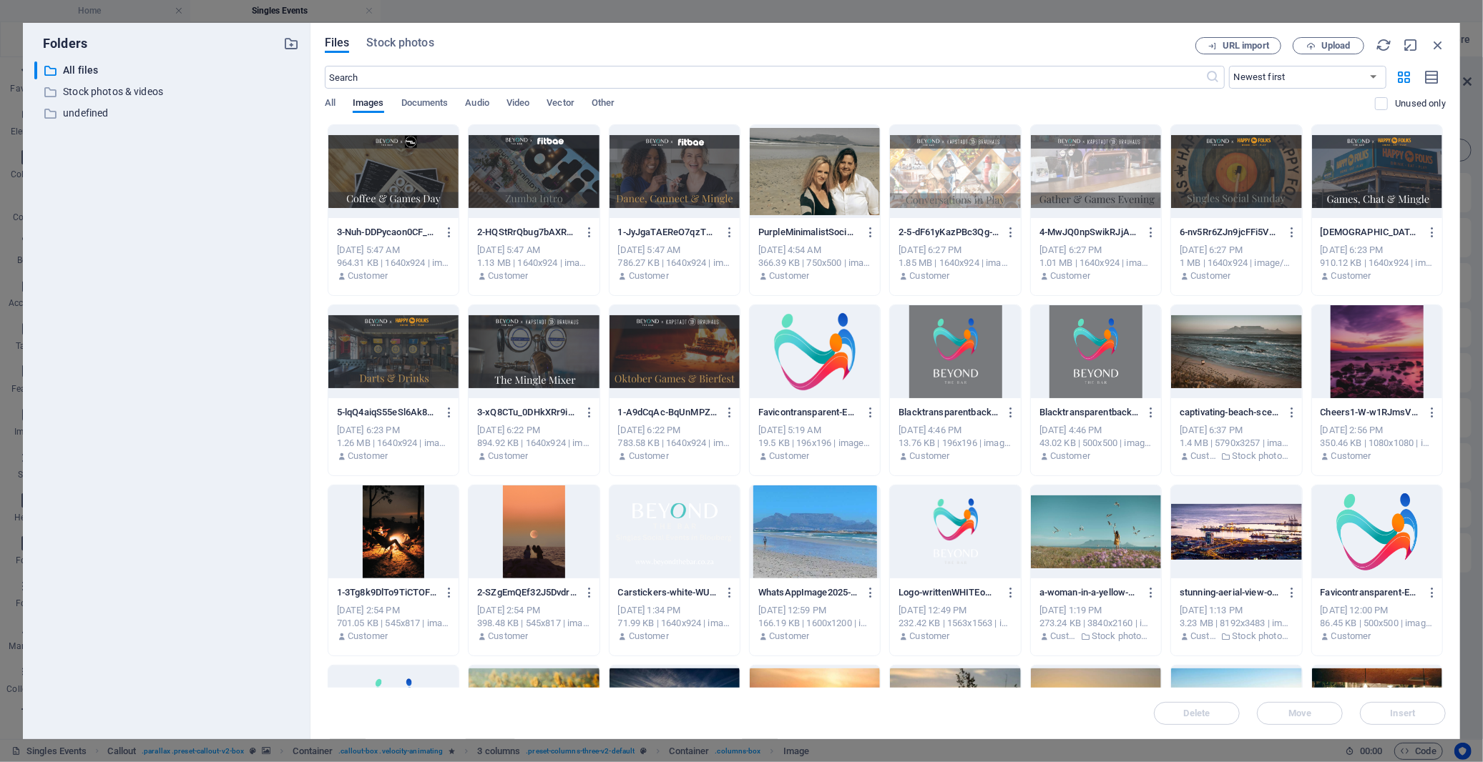
scroll to position [2568, 0]
click at [1340, 43] on span "Upload" at bounding box center [1335, 45] width 29 height 9
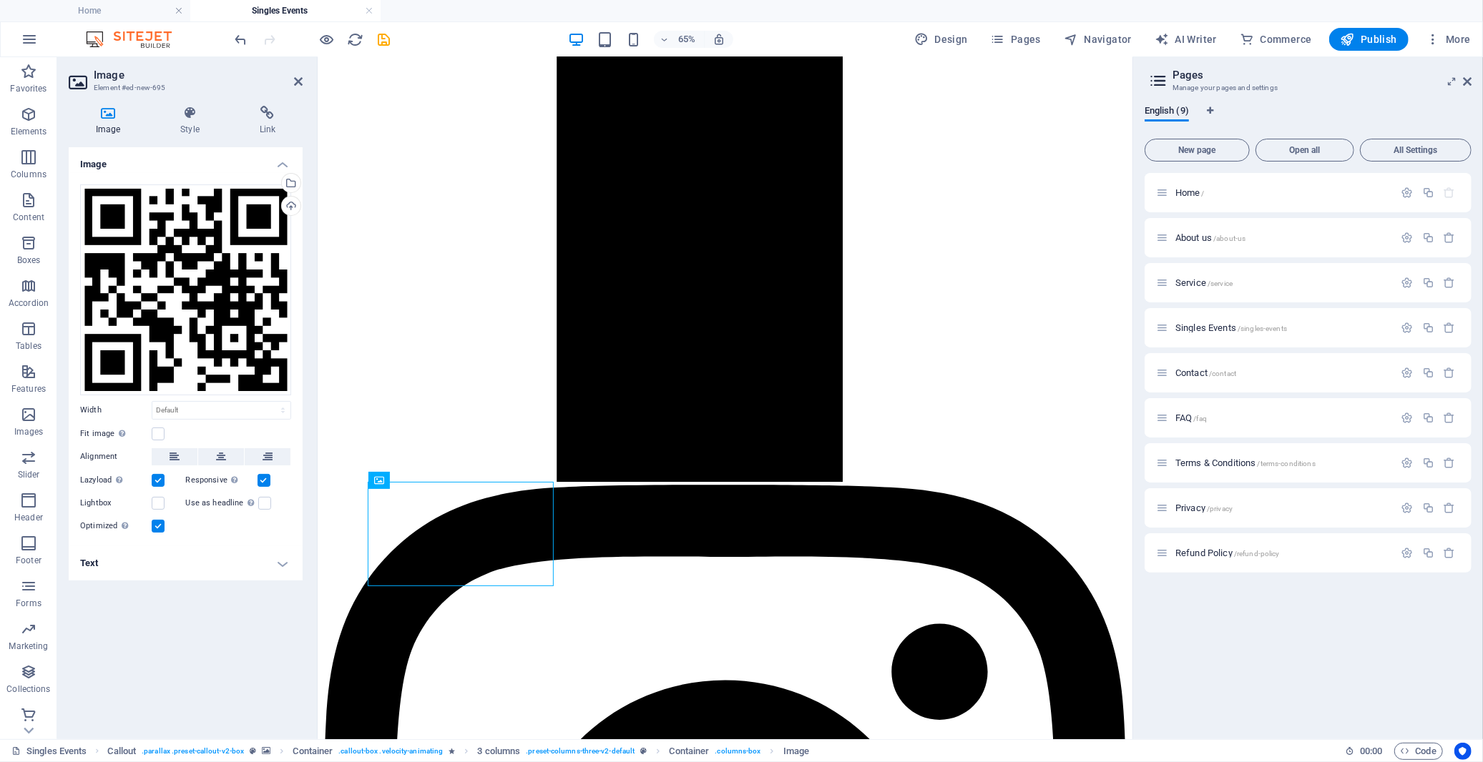
scroll to position [2638, 0]
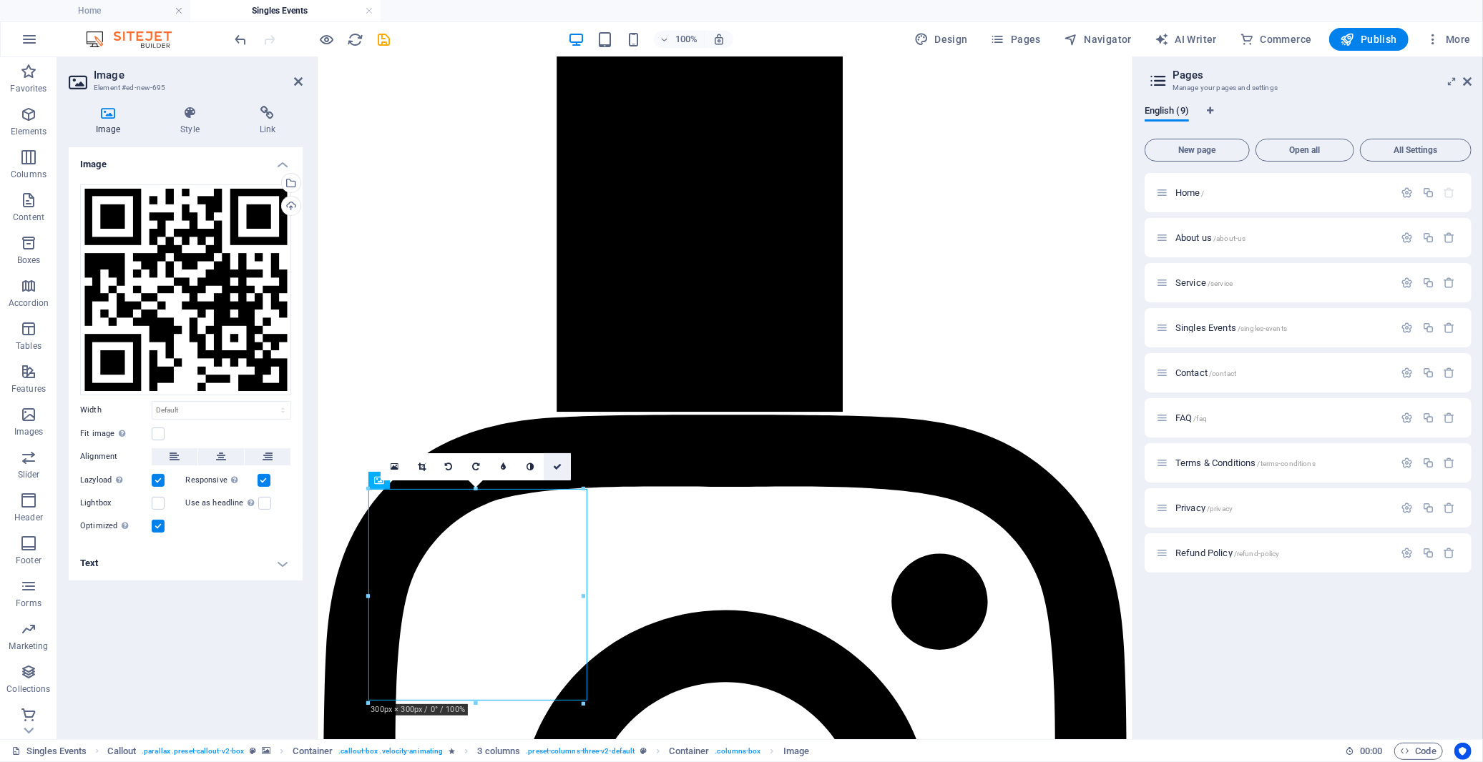
click at [559, 466] on icon at bounding box center [557, 467] width 9 height 9
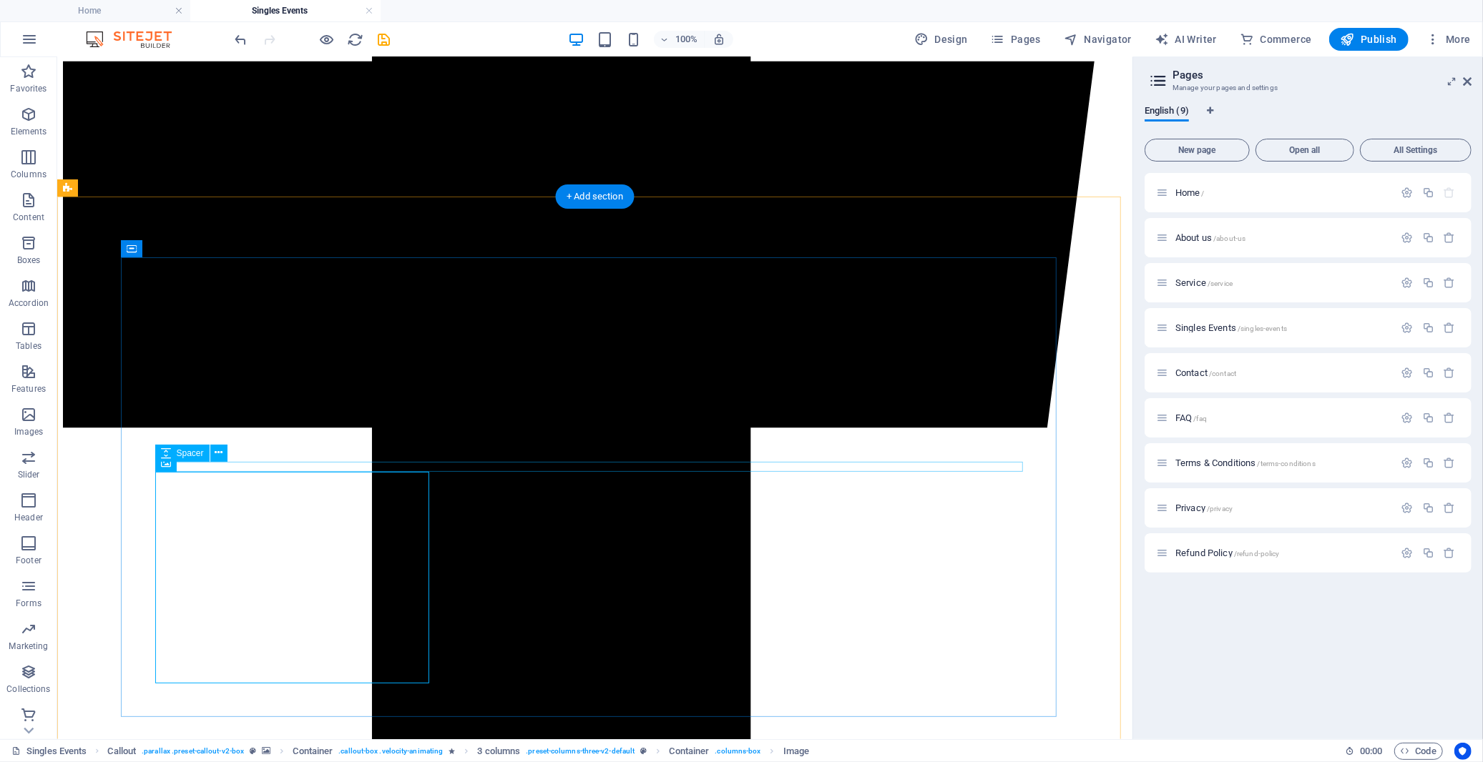
scroll to position [2766, 0]
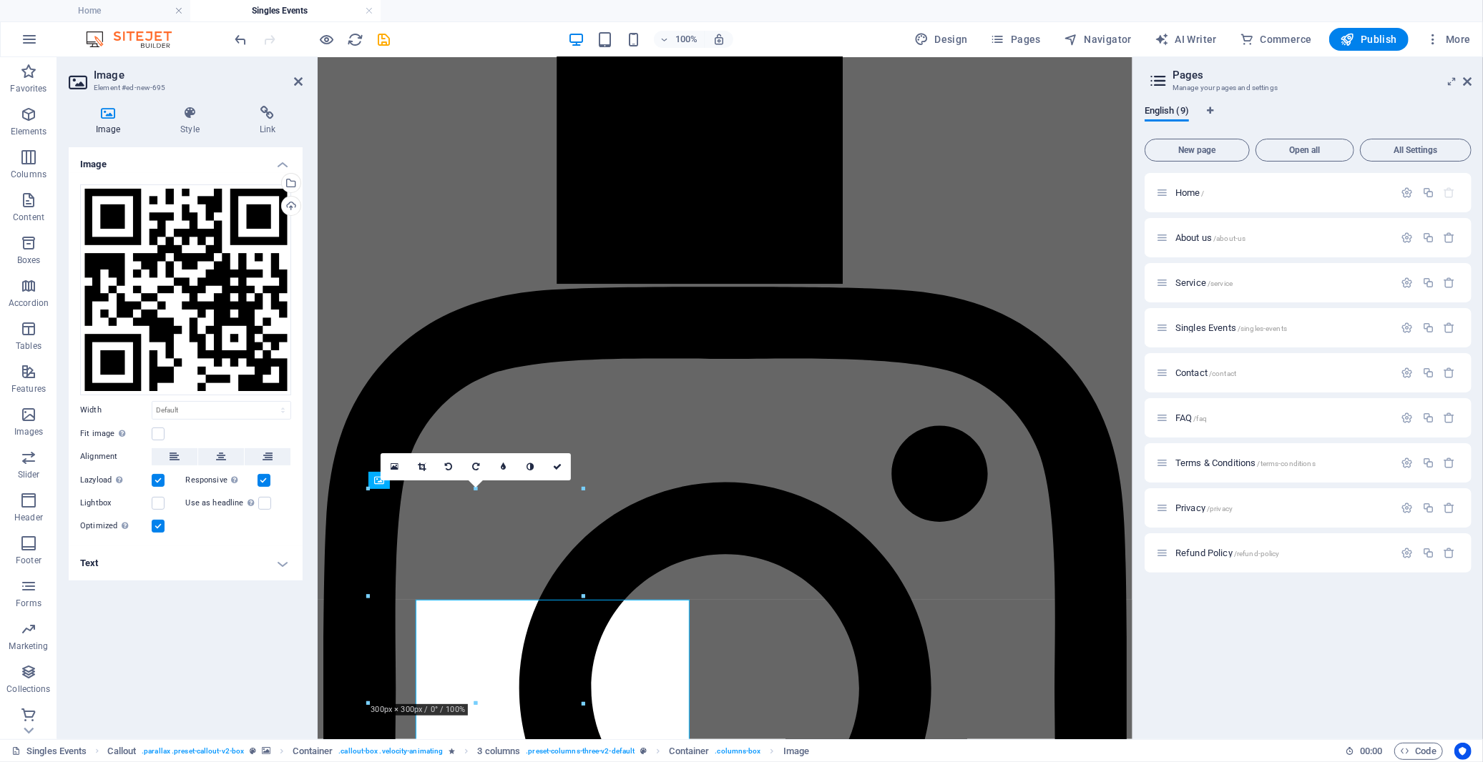
scroll to position [2638, 0]
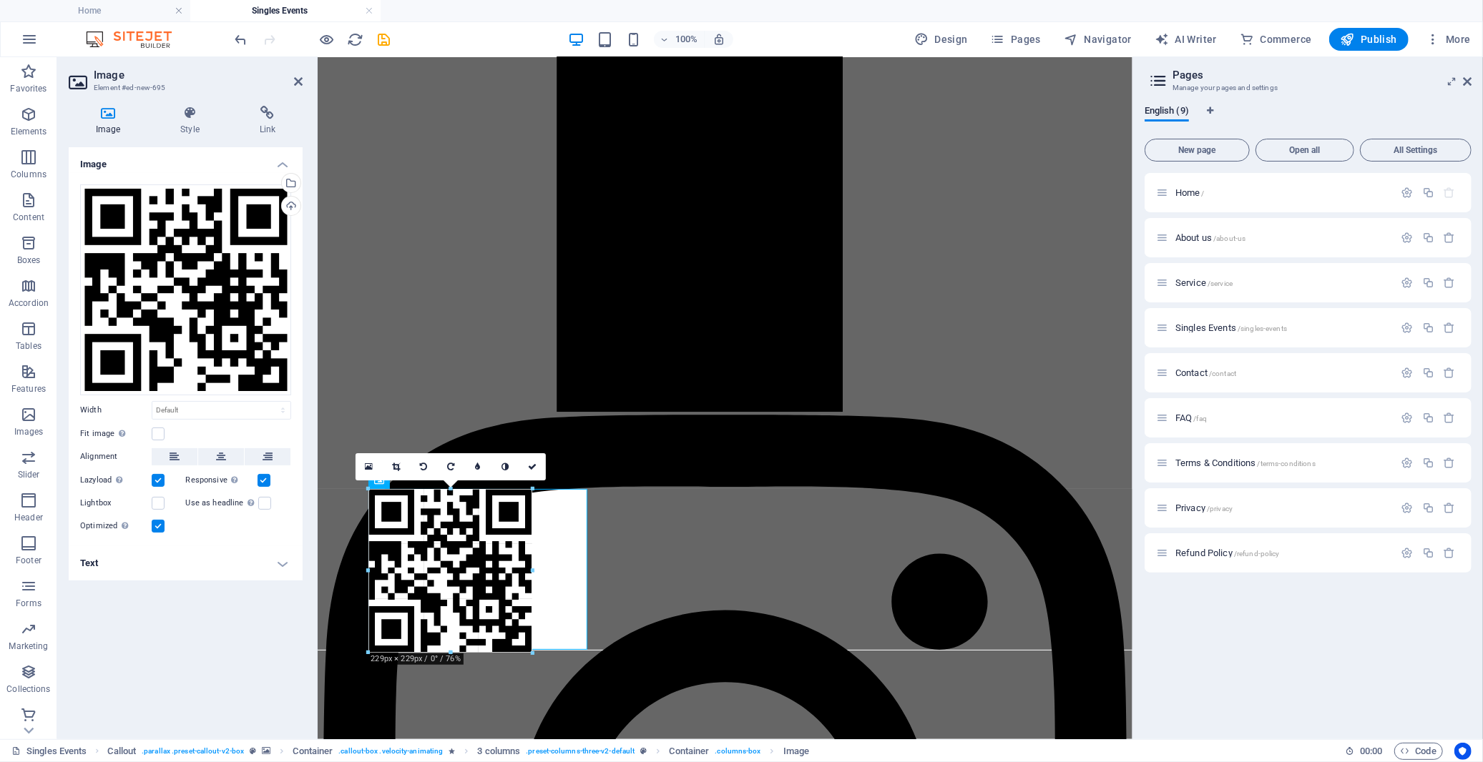
drag, startPoint x: 585, startPoint y: 702, endPoint x: 533, endPoint y: 647, distance: 75.4
type input "229"
select select "px"
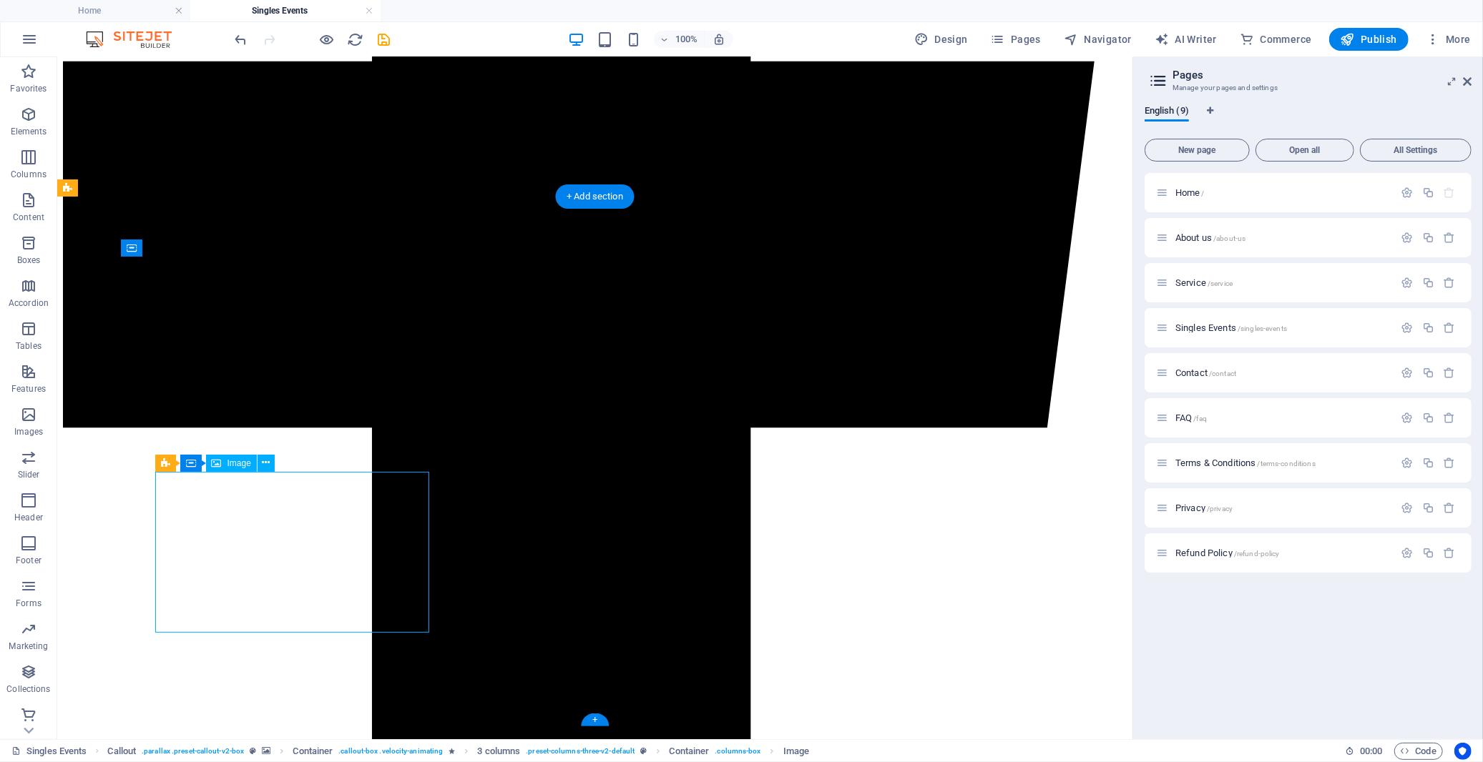
select select "px"
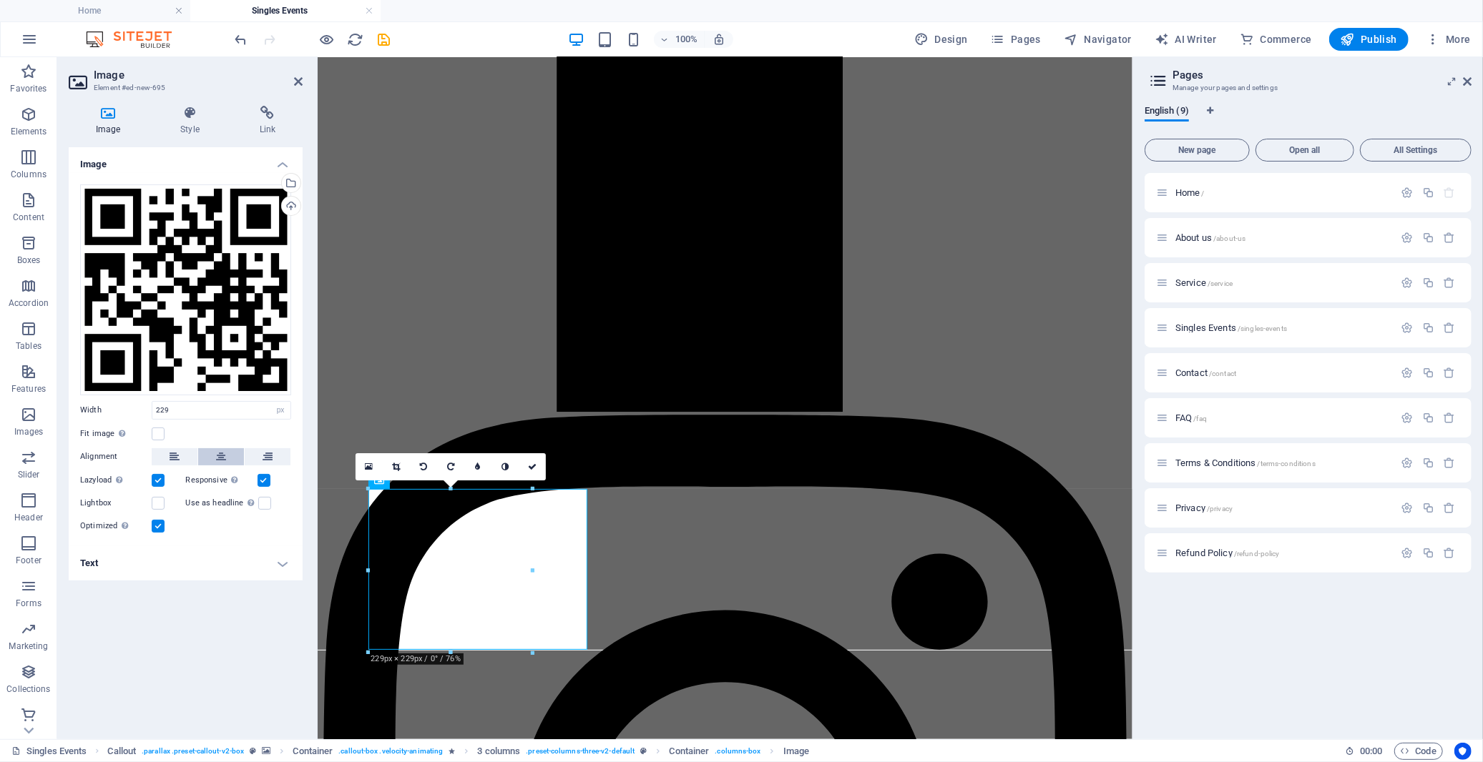
click at [224, 456] on icon at bounding box center [221, 456] width 10 height 17
click at [560, 470] on icon at bounding box center [560, 467] width 9 height 9
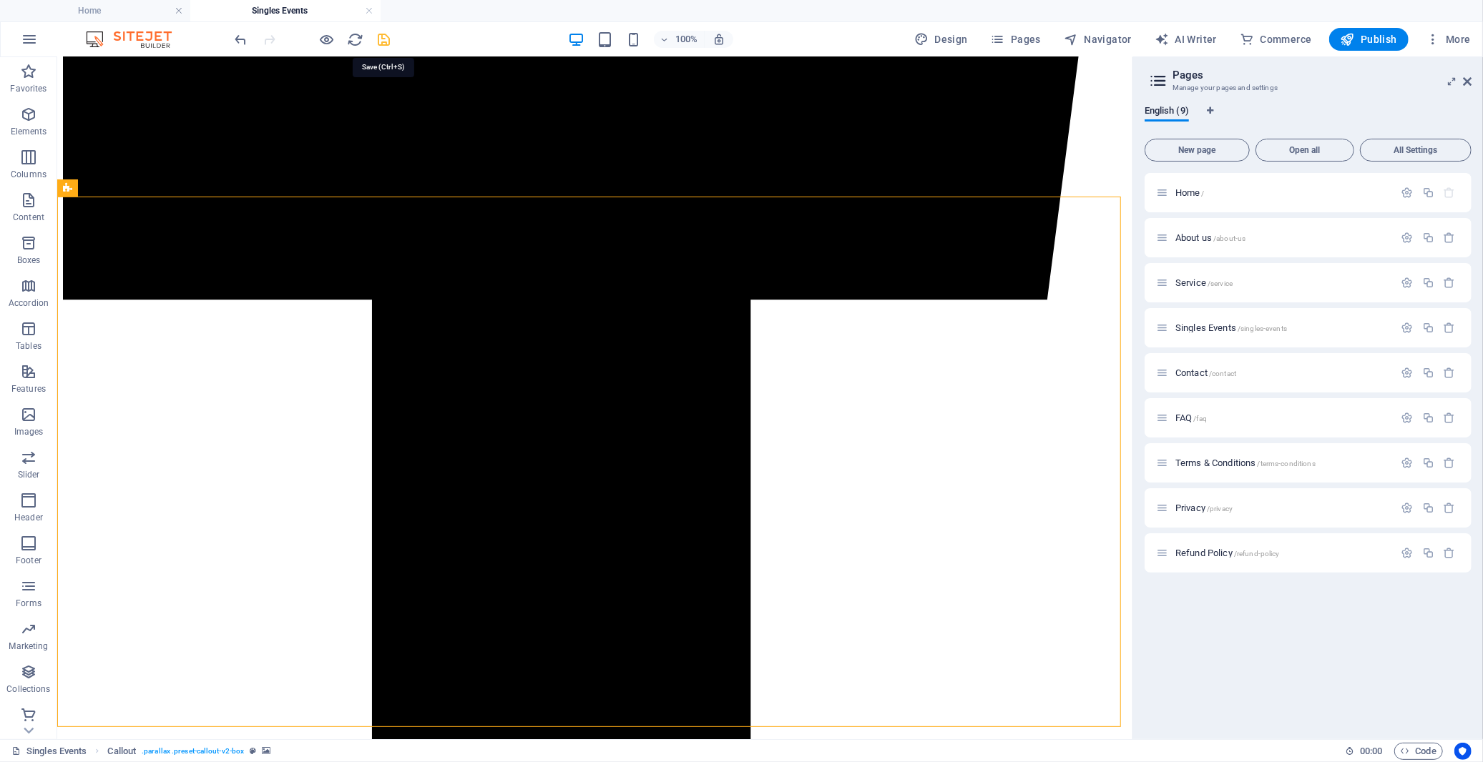
click at [378, 43] on icon "save" at bounding box center [384, 39] width 16 height 16
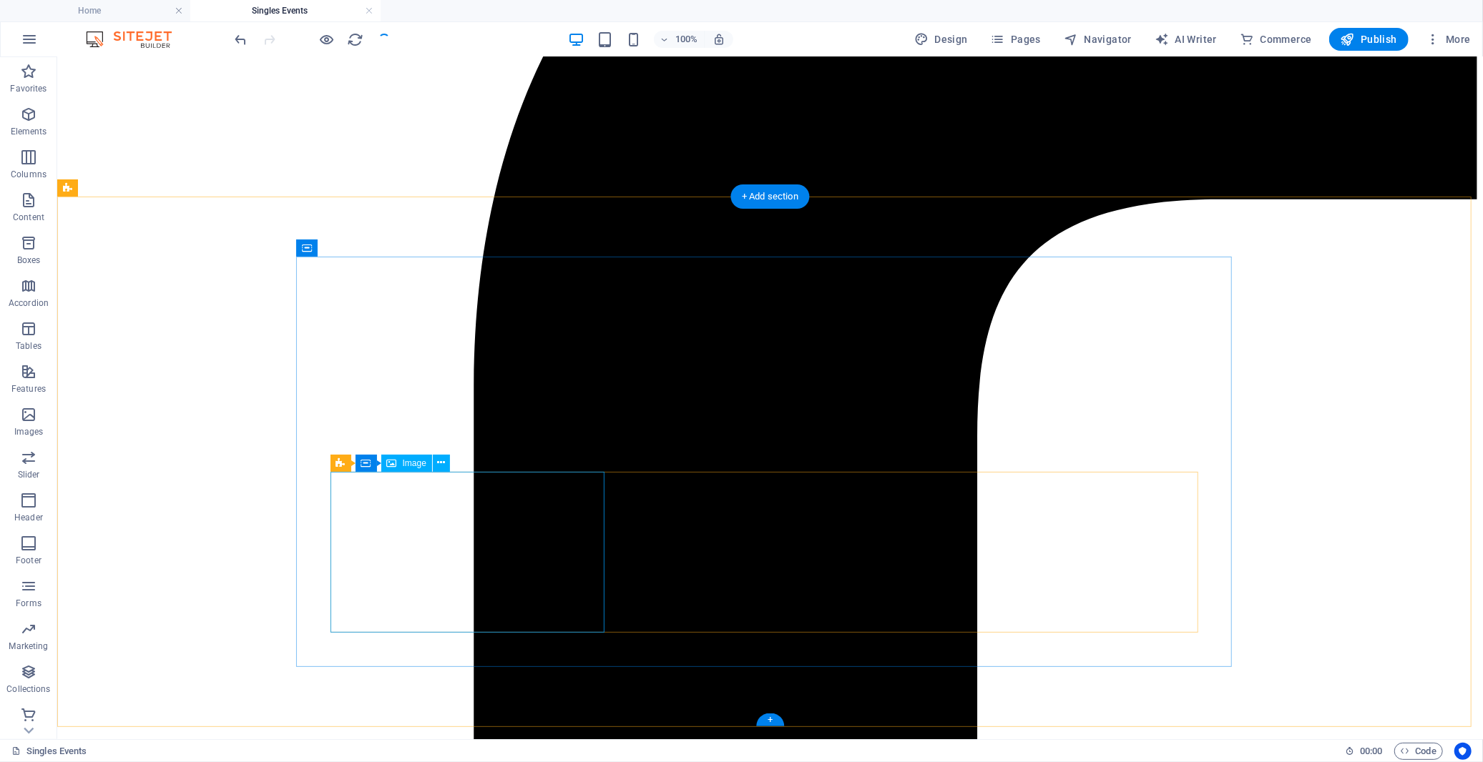
select select "px"
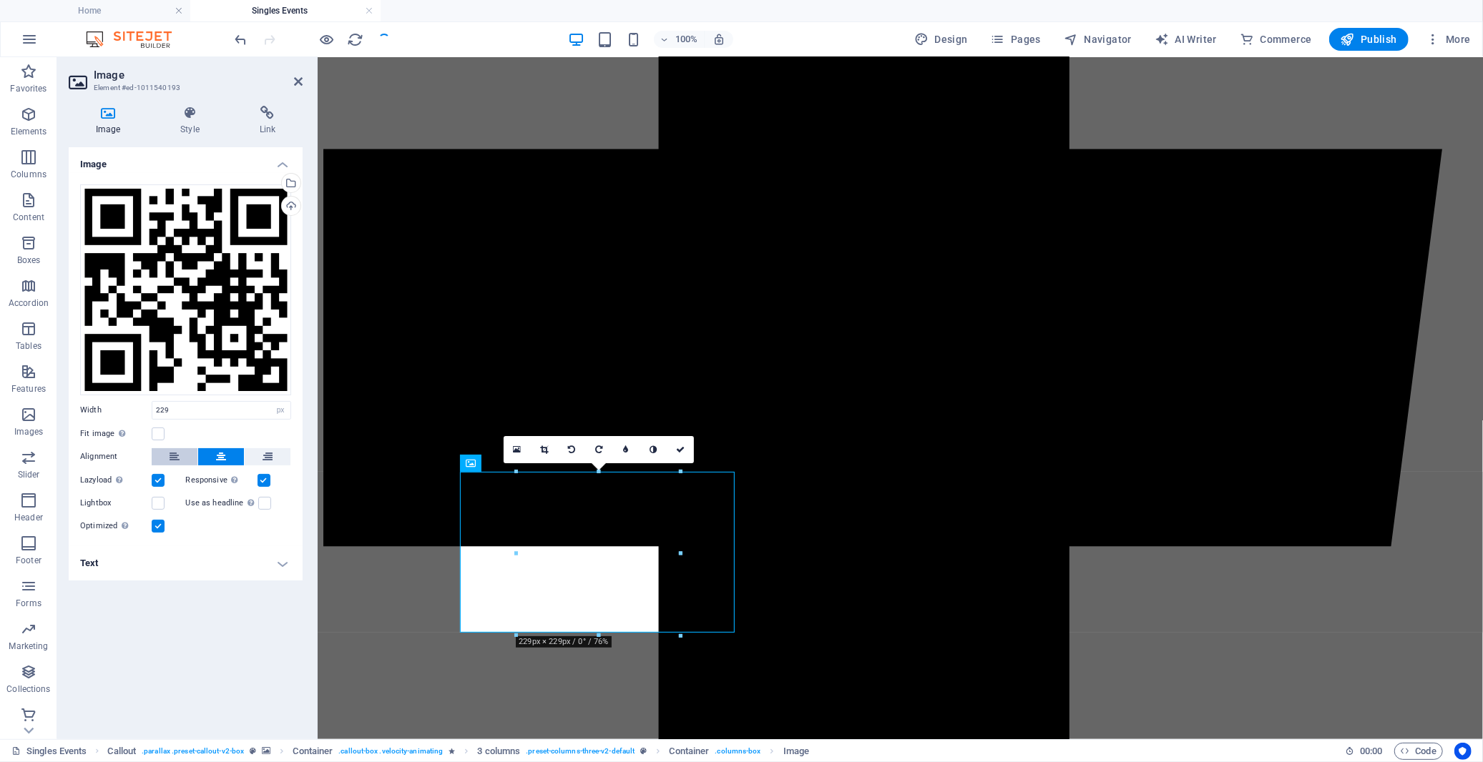
click at [177, 454] on icon at bounding box center [175, 456] width 10 height 17
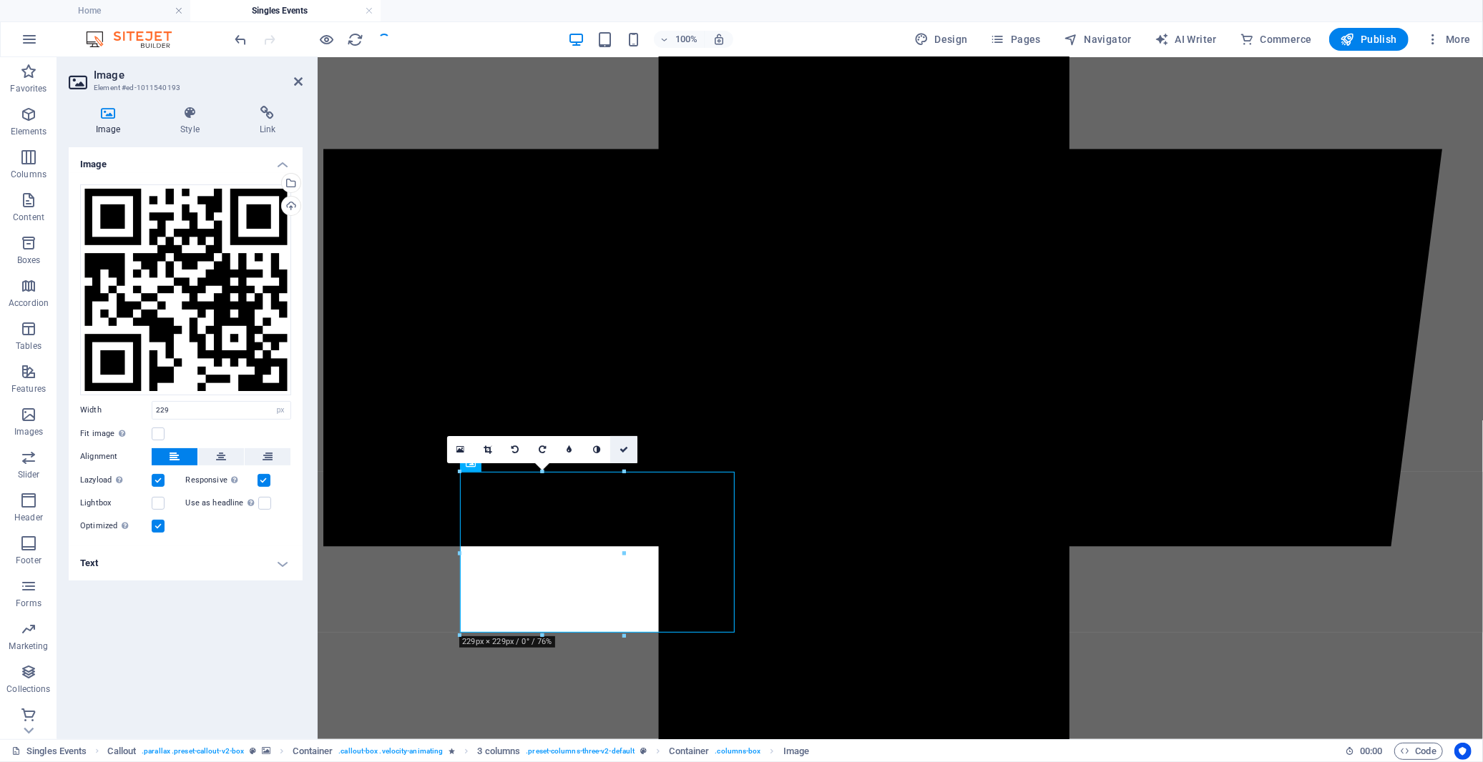
drag, startPoint x: 628, startPoint y: 446, endPoint x: 785, endPoint y: 250, distance: 250.9
click at [628, 446] on link at bounding box center [623, 449] width 27 height 27
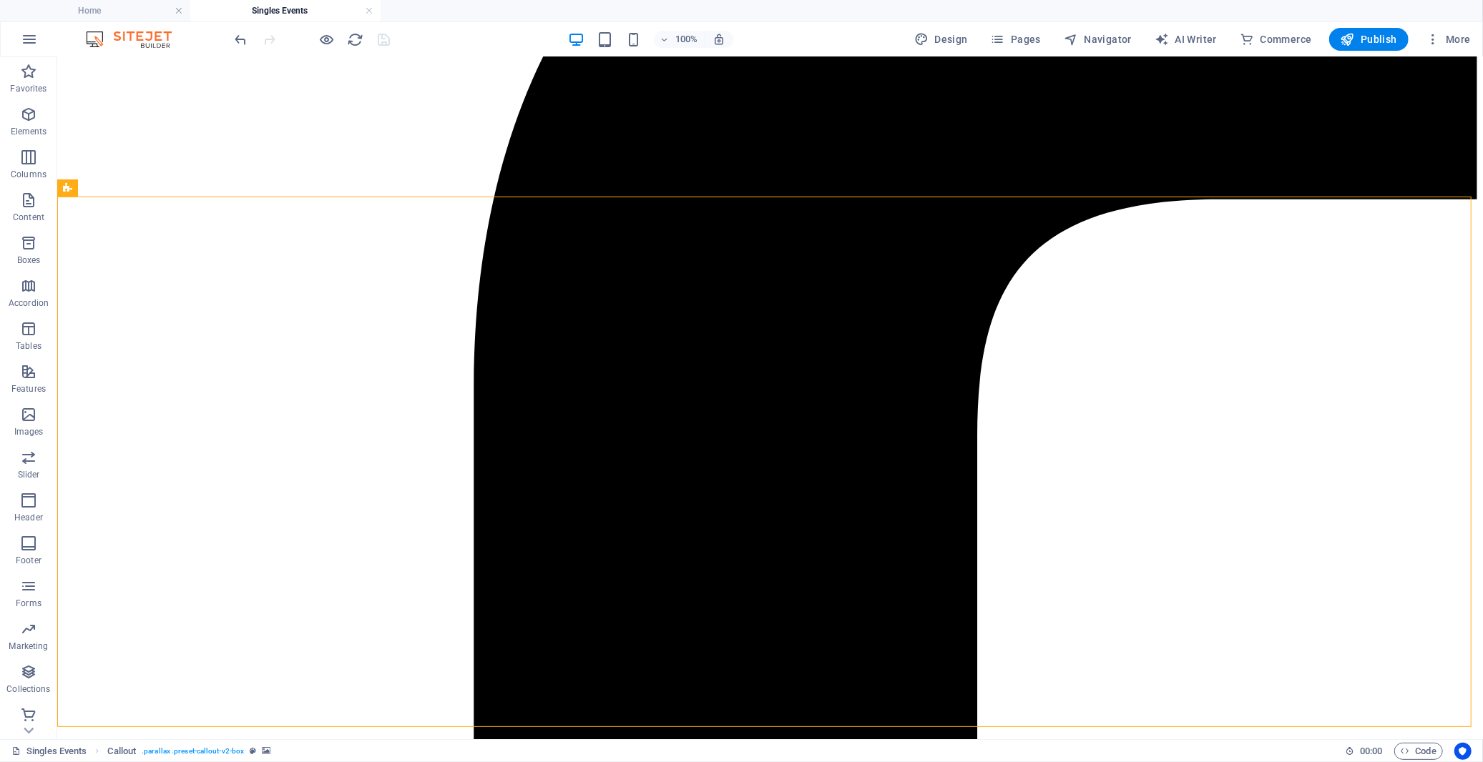
click at [373, 41] on div at bounding box center [312, 39] width 160 height 23
click at [125, 18] on h4 "Home" at bounding box center [95, 11] width 190 height 16
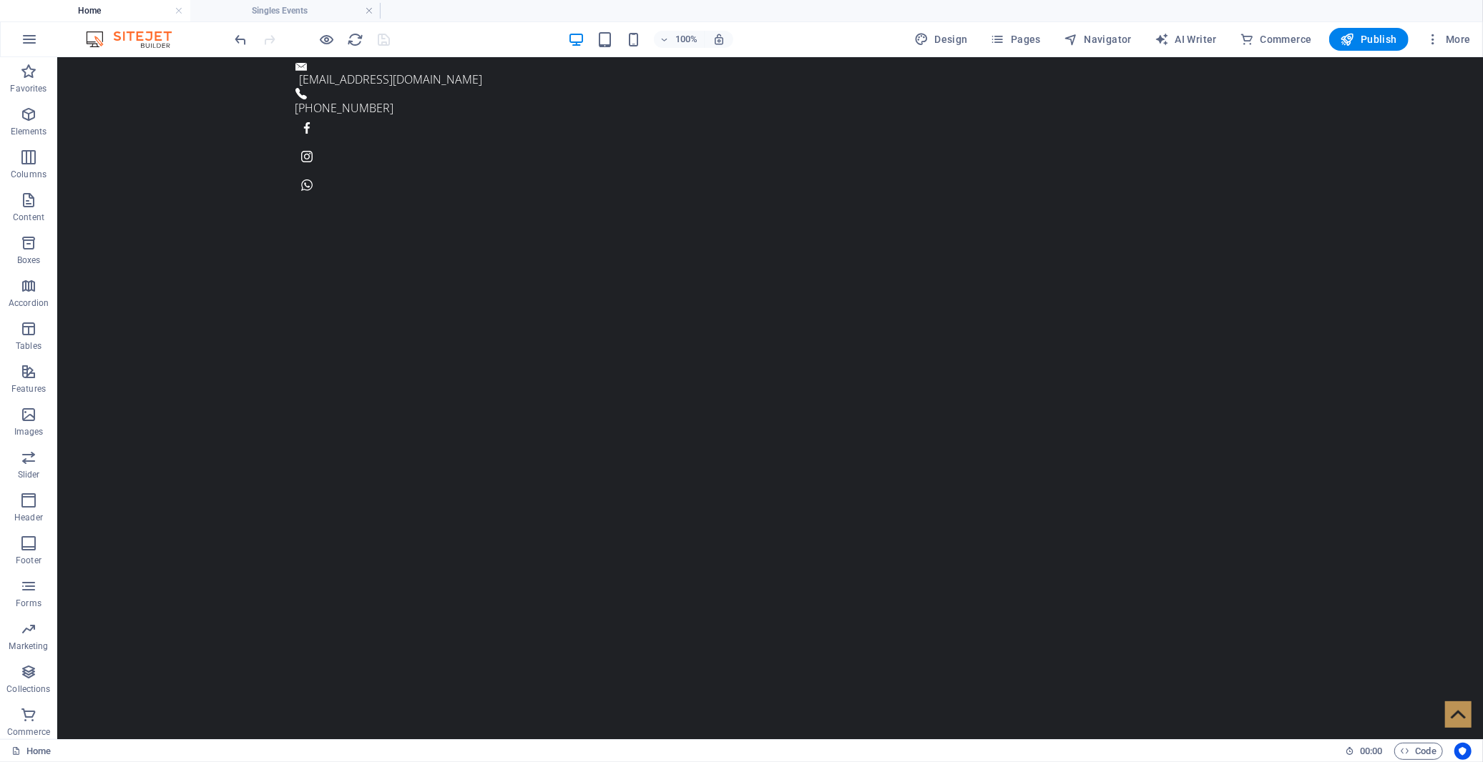
click at [383, 36] on div at bounding box center [312, 39] width 160 height 23
click at [342, 10] on h4 "Singles Events" at bounding box center [285, 11] width 190 height 16
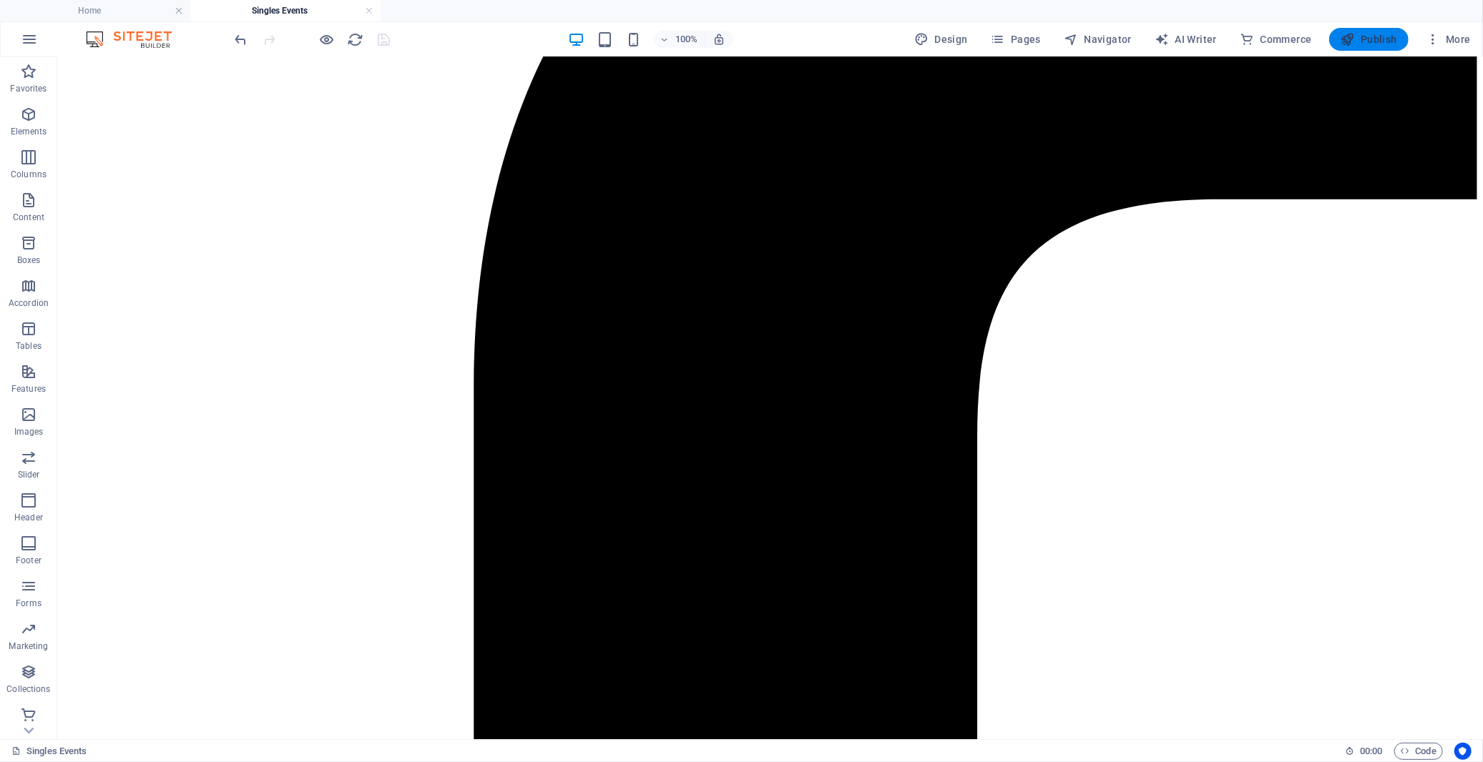
click at [1358, 34] on span "Publish" at bounding box center [1368, 39] width 57 height 14
